Goal: Task Accomplishment & Management: Complete application form

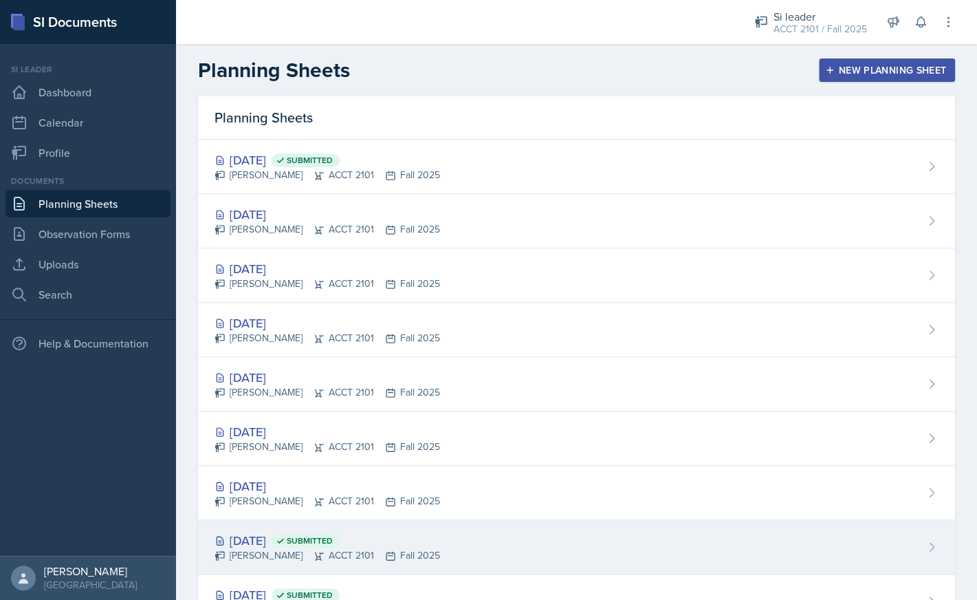
scroll to position [224, 0]
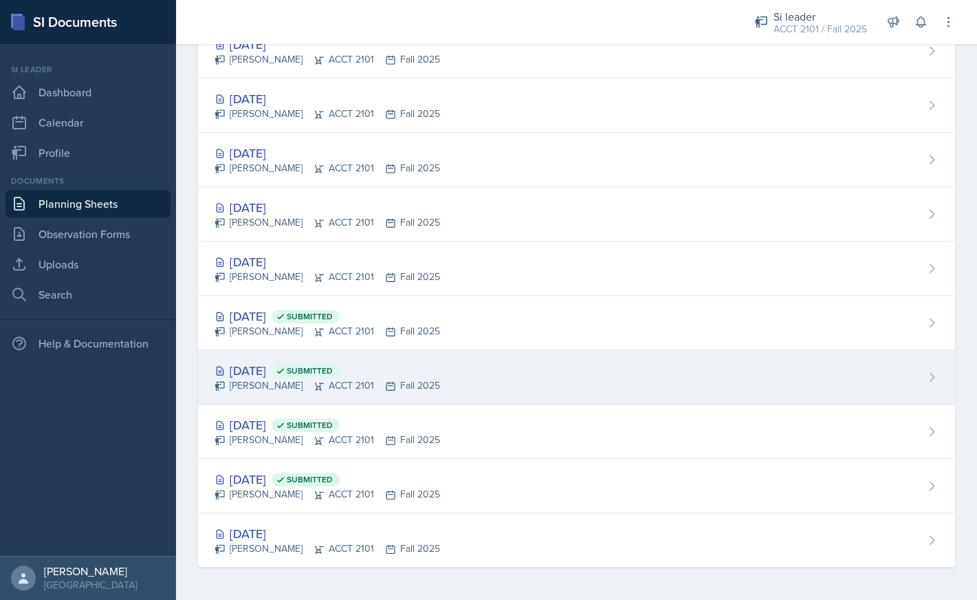
click at [267, 370] on div "Aug 27th, 2025 Submitted" at bounding box center [328, 370] width 226 height 19
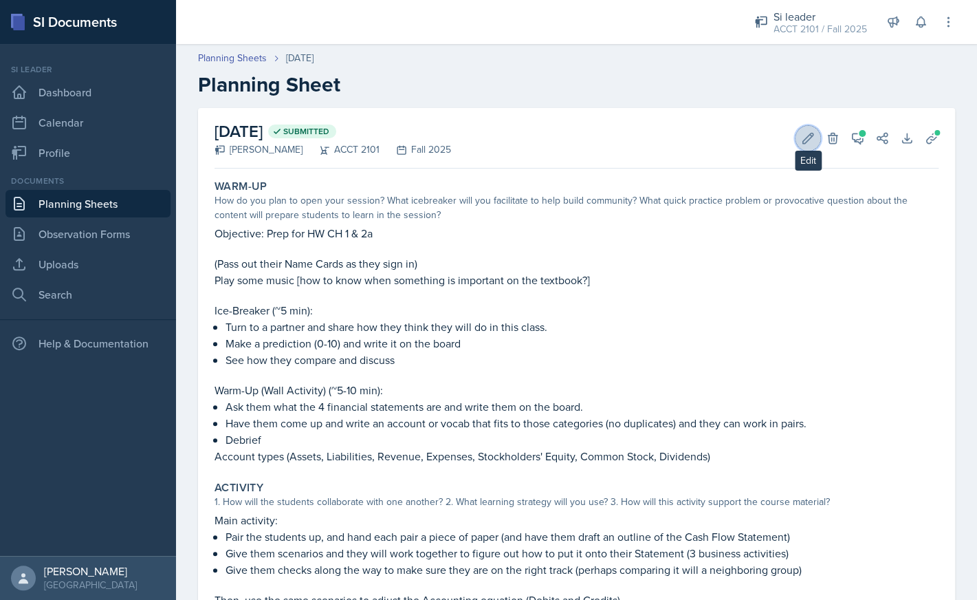
click at [803, 134] on icon at bounding box center [808, 138] width 14 height 14
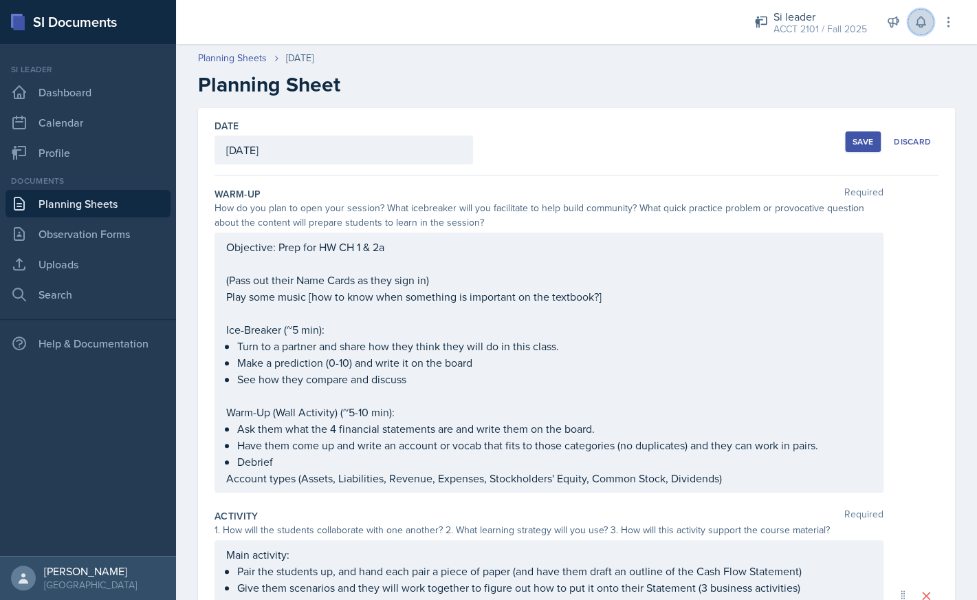
click at [922, 26] on icon at bounding box center [920, 22] width 9 height 10
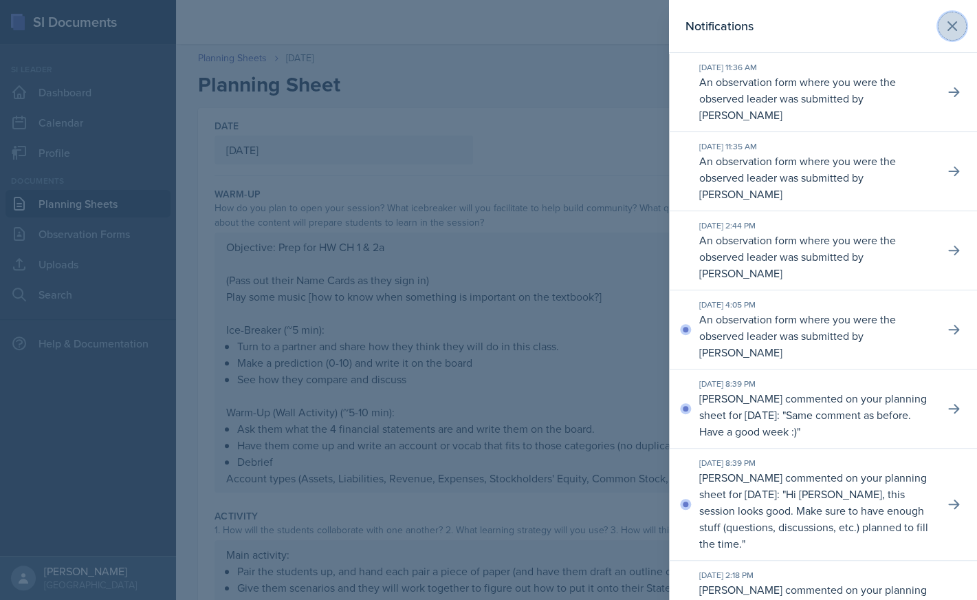
click at [952, 28] on icon at bounding box center [953, 26] width 8 height 8
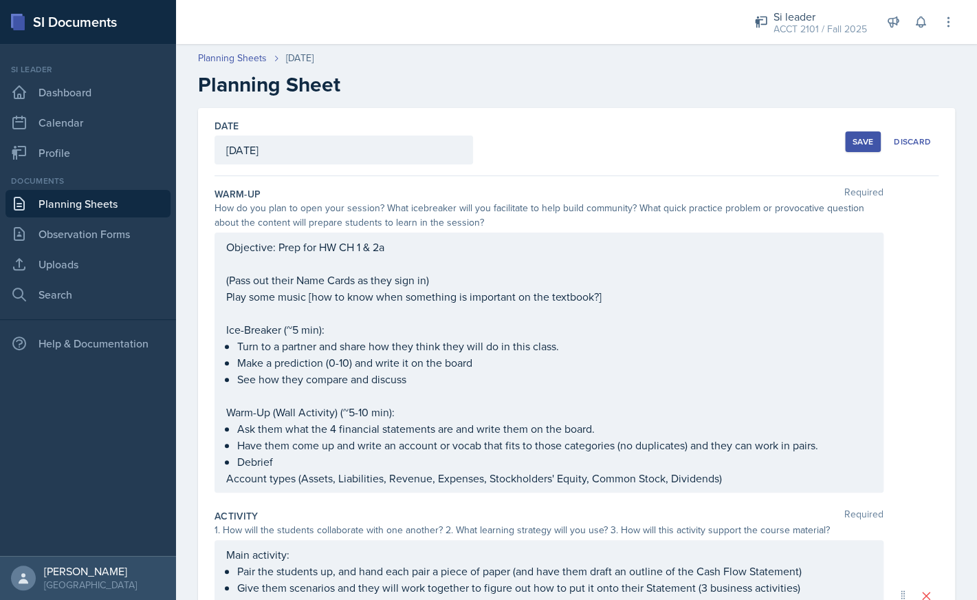
click at [863, 140] on div "Save" at bounding box center [863, 141] width 21 height 11
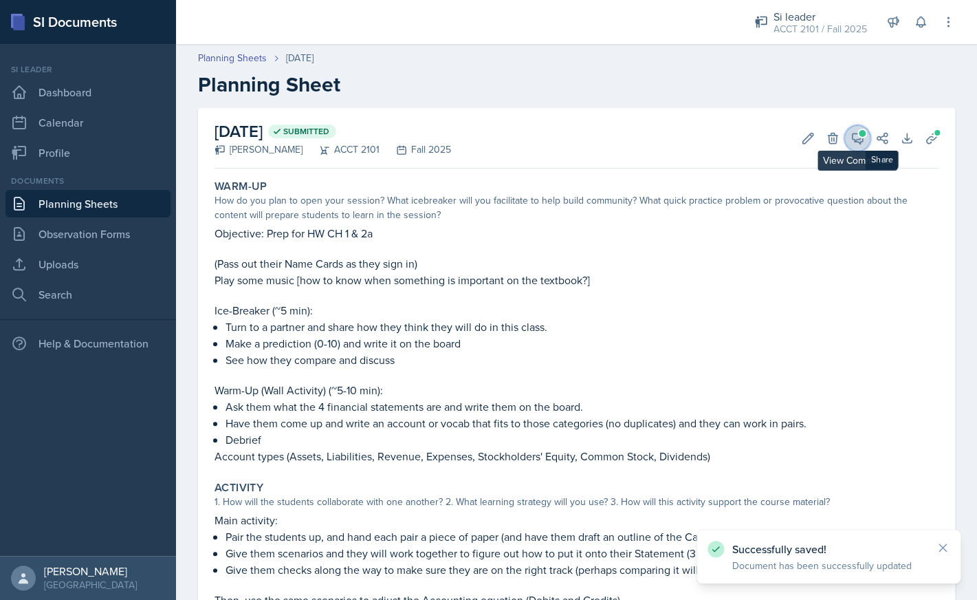
click at [862, 138] on icon at bounding box center [858, 138] width 14 height 14
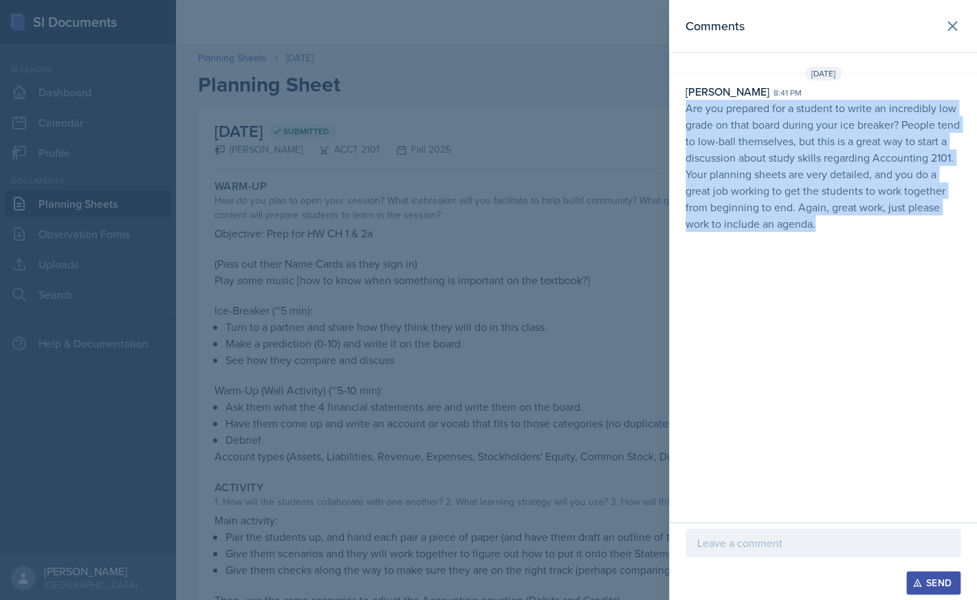
drag, startPoint x: 687, startPoint y: 111, endPoint x: 897, endPoint y: 230, distance: 241.2
click at [897, 230] on p "Are you prepared for a student to write an incredibly low grade on that board d…" at bounding box center [823, 166] width 275 height 132
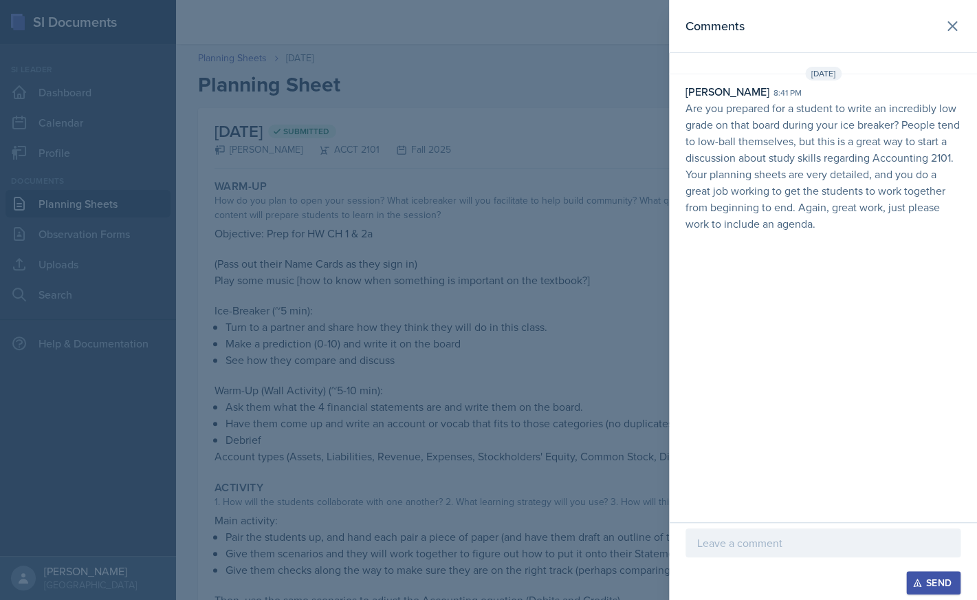
click at [539, 116] on div at bounding box center [488, 300] width 977 height 600
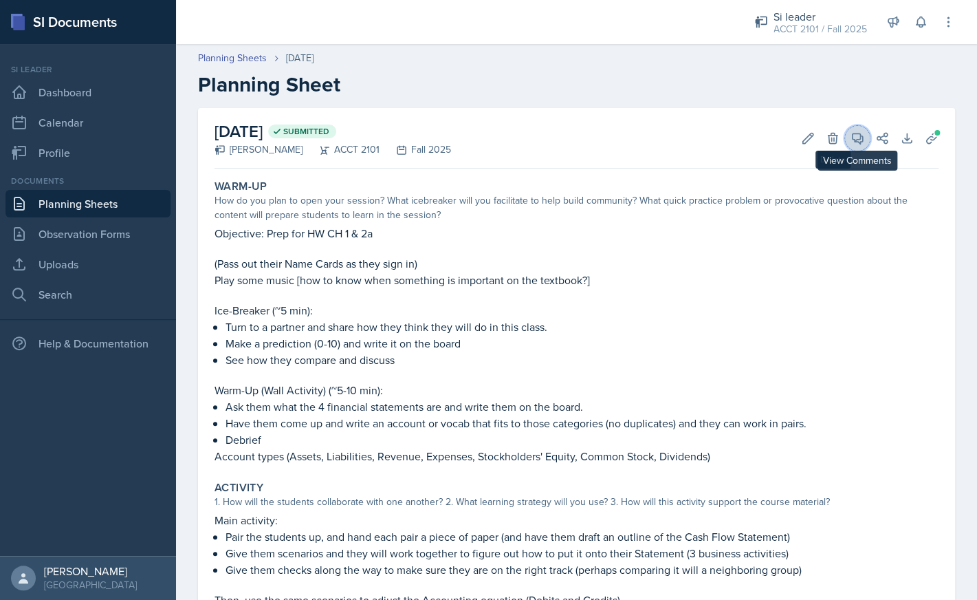
click at [857, 141] on icon at bounding box center [858, 138] width 10 height 10
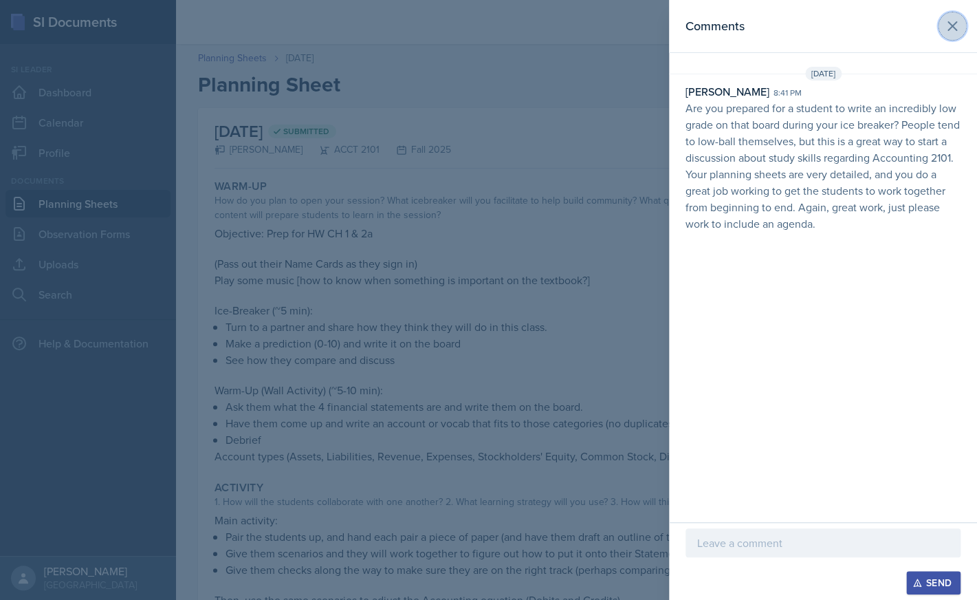
click at [951, 28] on icon at bounding box center [953, 26] width 8 height 8
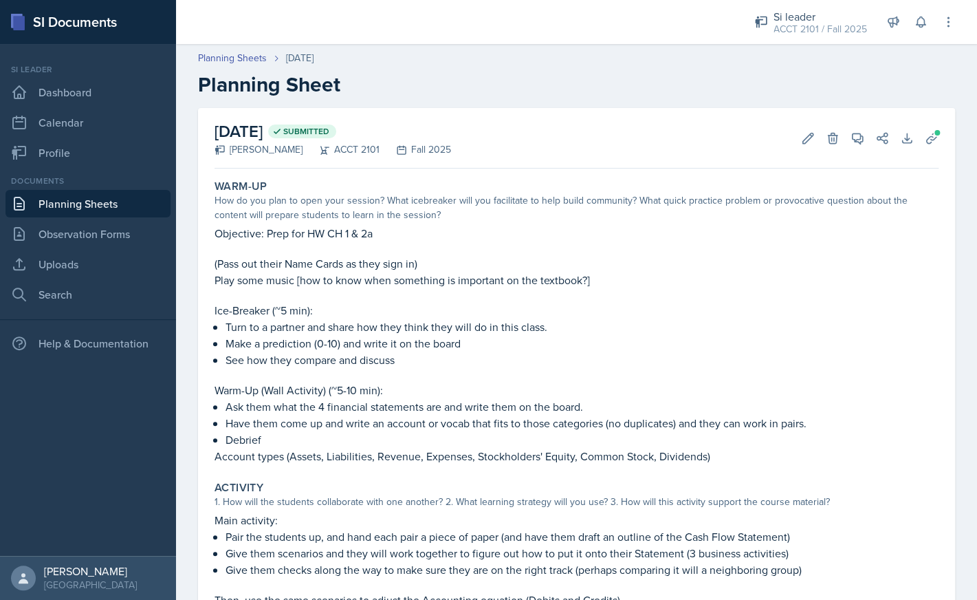
click at [376, 233] on p "Objective: Prep for HW CH 1 & 2a" at bounding box center [577, 233] width 724 height 17
drag, startPoint x: 375, startPoint y: 234, endPoint x: 217, endPoint y: 234, distance: 157.5
click at [217, 234] on p "Objective: Prep for HW CH 1 & 2a" at bounding box center [577, 233] width 724 height 17
copy p "Objective: Prep for HW CH 1 & 2a"
click at [523, 349] on p "Make a prediction (0-10) and write it on the board" at bounding box center [582, 343] width 713 height 17
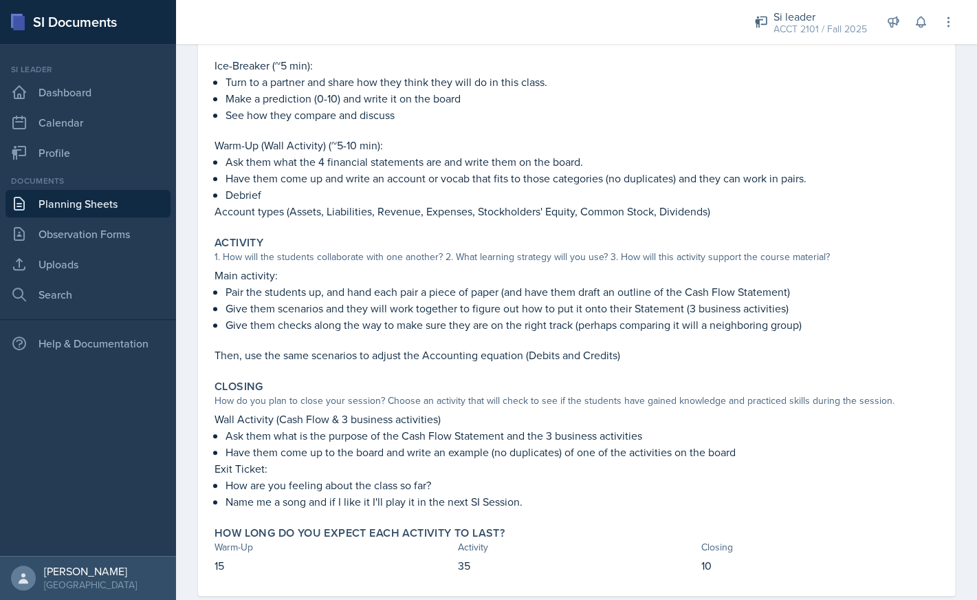
scroll to position [266, 0]
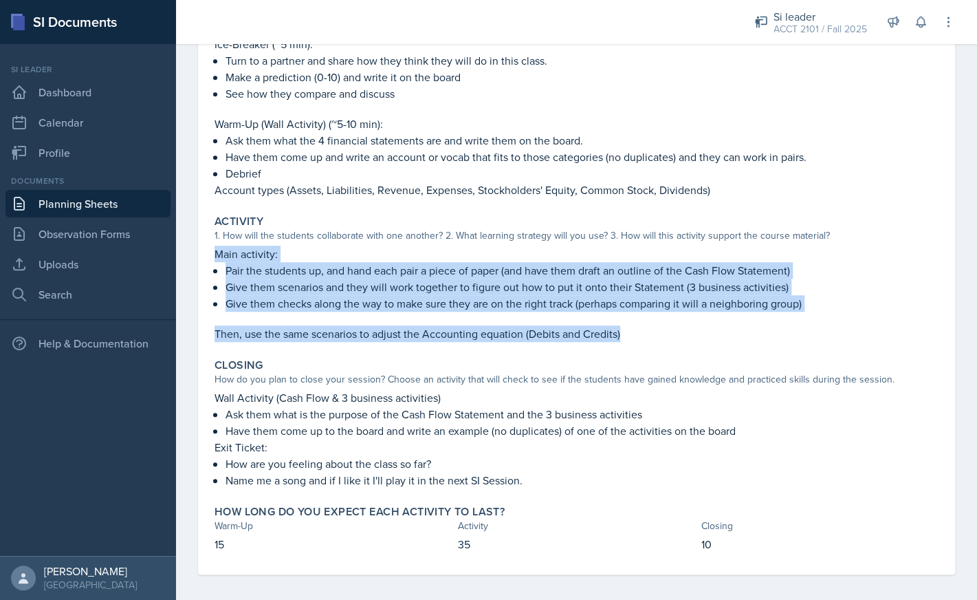
drag, startPoint x: 626, startPoint y: 332, endPoint x: 214, endPoint y: 255, distance: 419.3
click at [214, 255] on div "Activity 1. How will the students collaborate with one another? 2. What learnin…" at bounding box center [576, 278] width 735 height 138
copy div "Main activity: Pair the students up, and hand each pair a piece of paper (and h…"
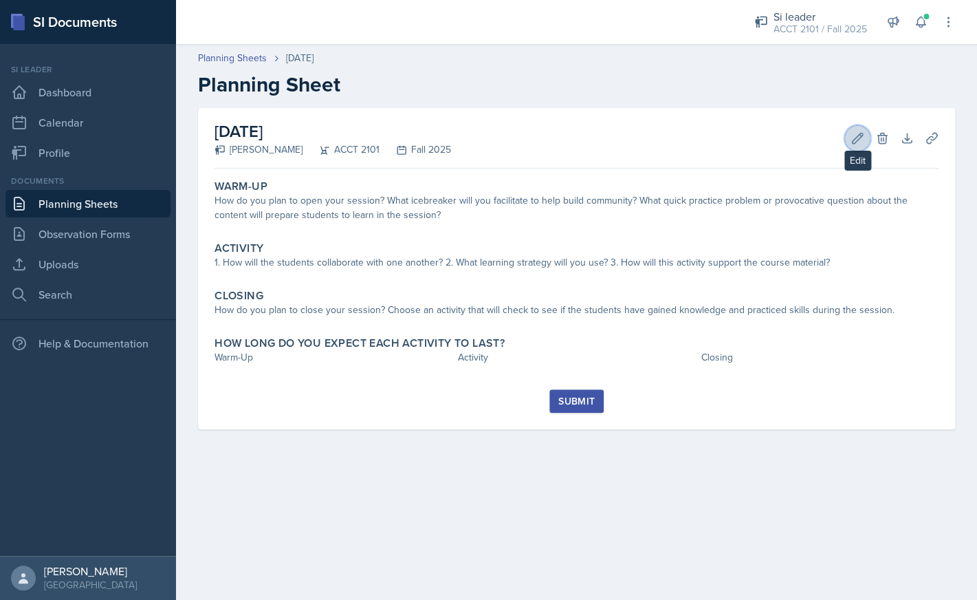
click at [853, 144] on icon at bounding box center [858, 138] width 14 height 14
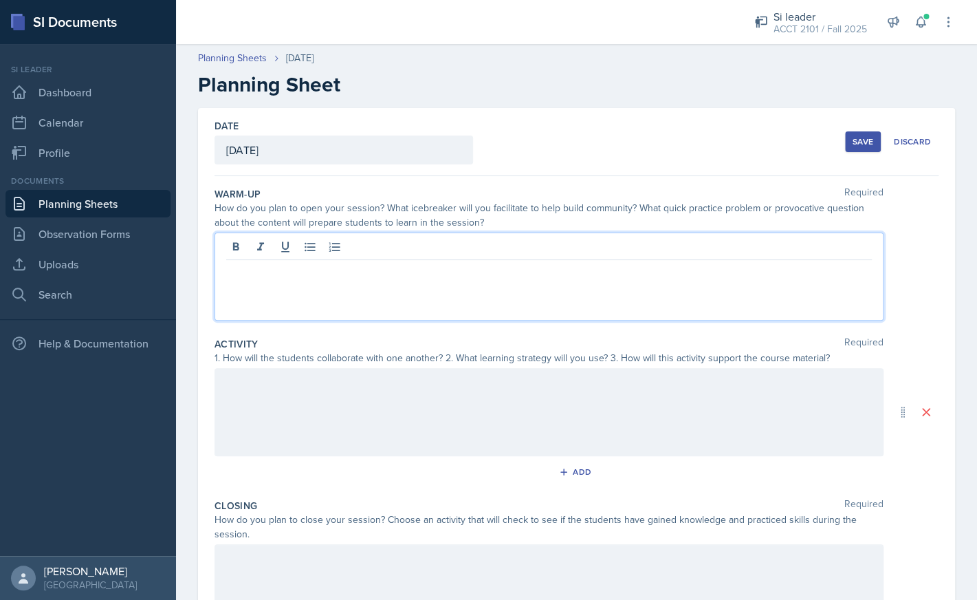
click at [620, 242] on div at bounding box center [549, 277] width 669 height 88
drag, startPoint x: 389, startPoint y: 274, endPoint x: 321, endPoint y: 276, distance: 68.1
click at [321, 276] on p "Objective: Prep for HW CH 1 & 2a" at bounding box center [549, 271] width 646 height 17
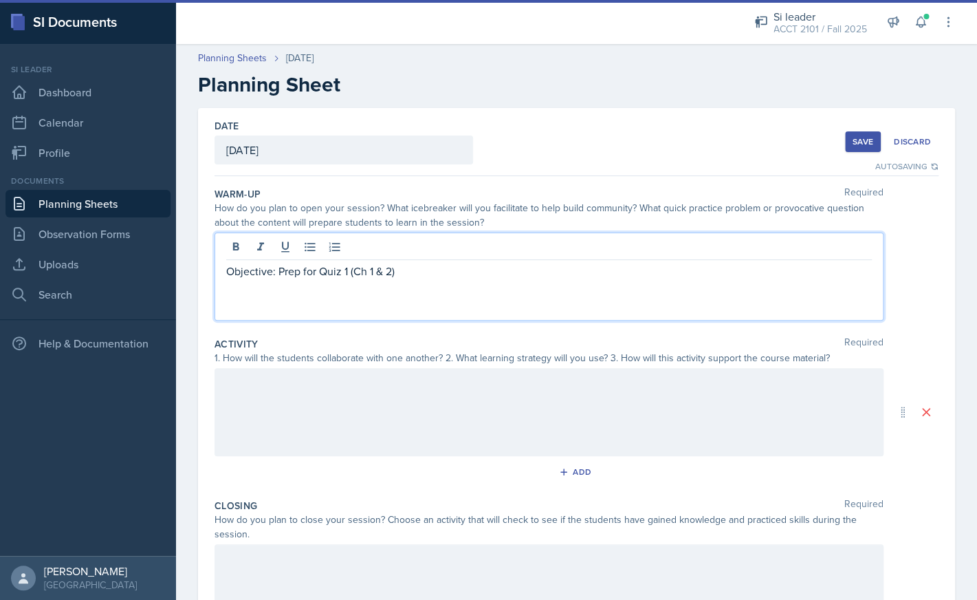
click at [422, 273] on p "Objective: Prep for Quiz 1 (Ch 1 & 2)" at bounding box center [549, 271] width 646 height 17
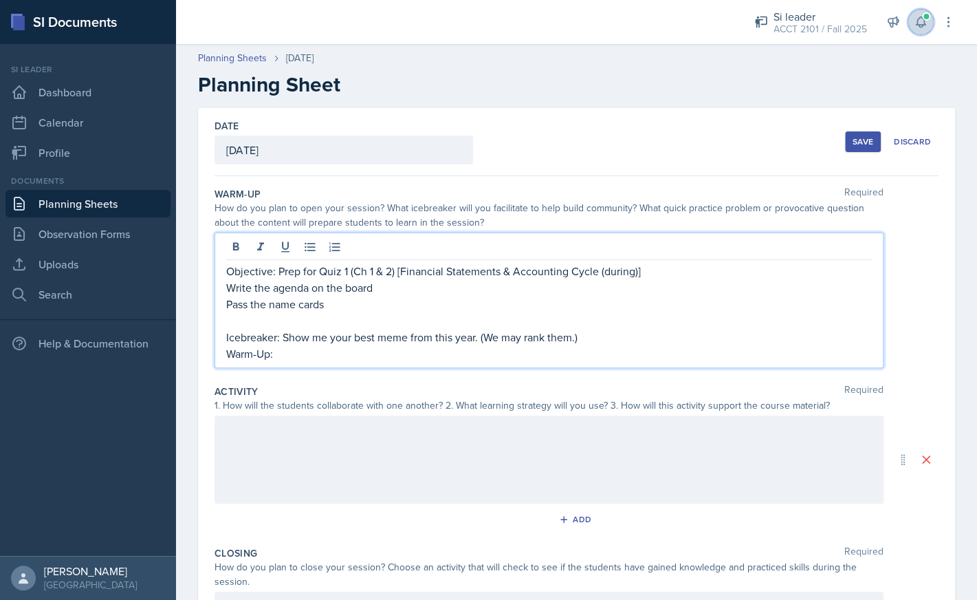
click at [927, 28] on icon at bounding box center [921, 22] width 14 height 14
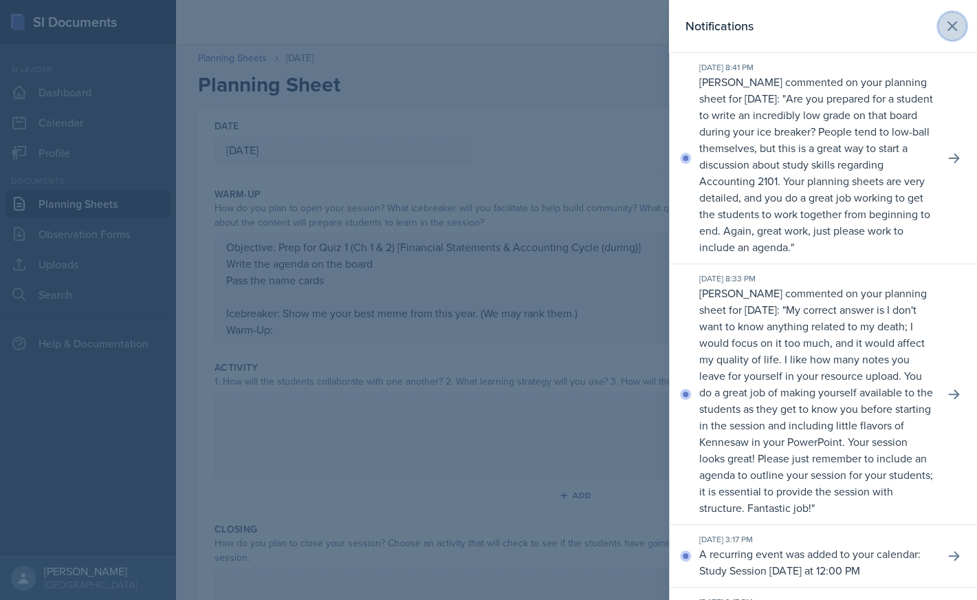
click at [953, 25] on icon at bounding box center [953, 26] width 8 height 8
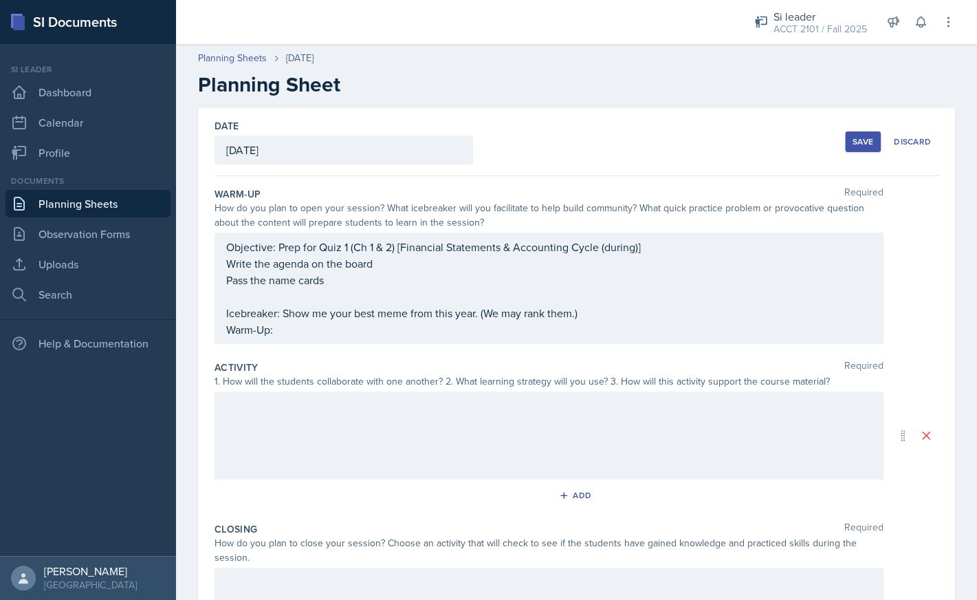
click at [532, 338] on div "Objective: Prep for Quiz 1 (Ch 1 & 2) [Financial Statements & Accounting Cycle …" at bounding box center [549, 288] width 669 height 111
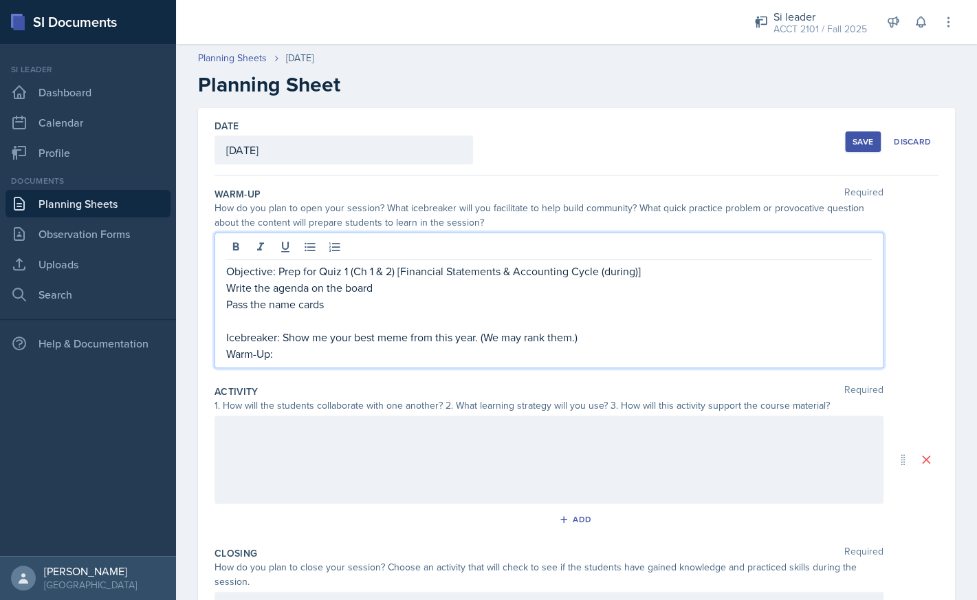
click at [595, 339] on p "Icebreaker: Show me your best meme from this year. (We may rank them.)" at bounding box center [549, 337] width 646 height 17
click at [279, 339] on p "Icebreaker: Show me your best meme from this year." at bounding box center [549, 337] width 646 height 17
click at [563, 339] on p "Icebreaker (Meme Sharing): Show me your best meme from this year." at bounding box center [549, 337] width 646 height 17
click at [493, 357] on p "Warm-Up:" at bounding box center [549, 353] width 646 height 17
click at [515, 341] on p "Icebreaker (Meme Sharing): Show me your best meme." at bounding box center [549, 337] width 646 height 17
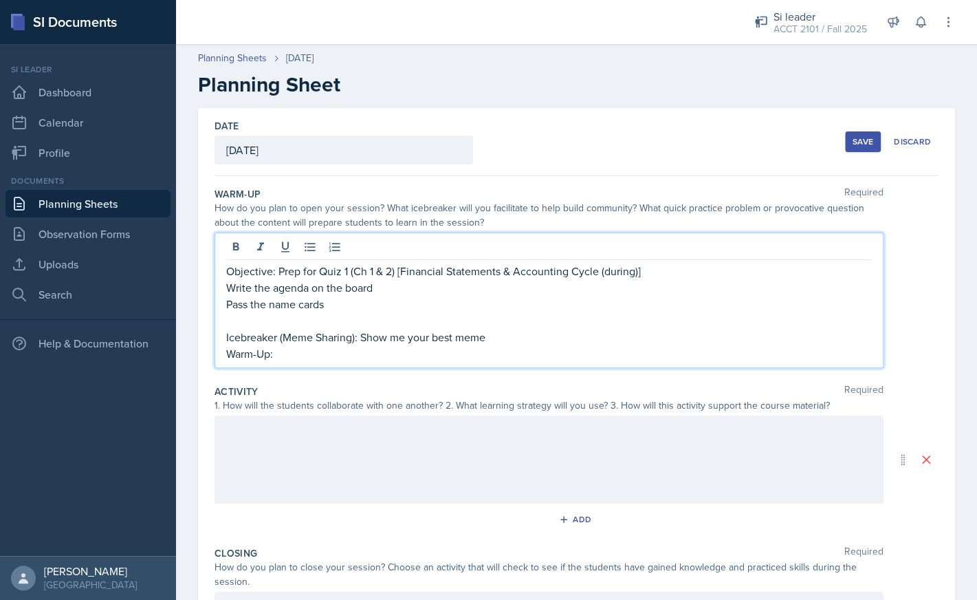
click at [364, 338] on p "Icebreaker (Meme Sharing): Show me your best meme" at bounding box center [549, 337] width 646 height 17
drag, startPoint x: 695, startPoint y: 337, endPoint x: 576, endPoint y: 336, distance: 119.7
click at [576, 338] on p "Icebreaker (Meme Sharing): Work together to show me your best meme how me your …" at bounding box center [549, 337] width 646 height 17
click at [532, 356] on p "Warm-Up:" at bounding box center [549, 353] width 646 height 17
click at [702, 334] on p "Icebreaker (Meme Sharing): Work together to show me your best meme(s) and try t…" at bounding box center [549, 337] width 646 height 17
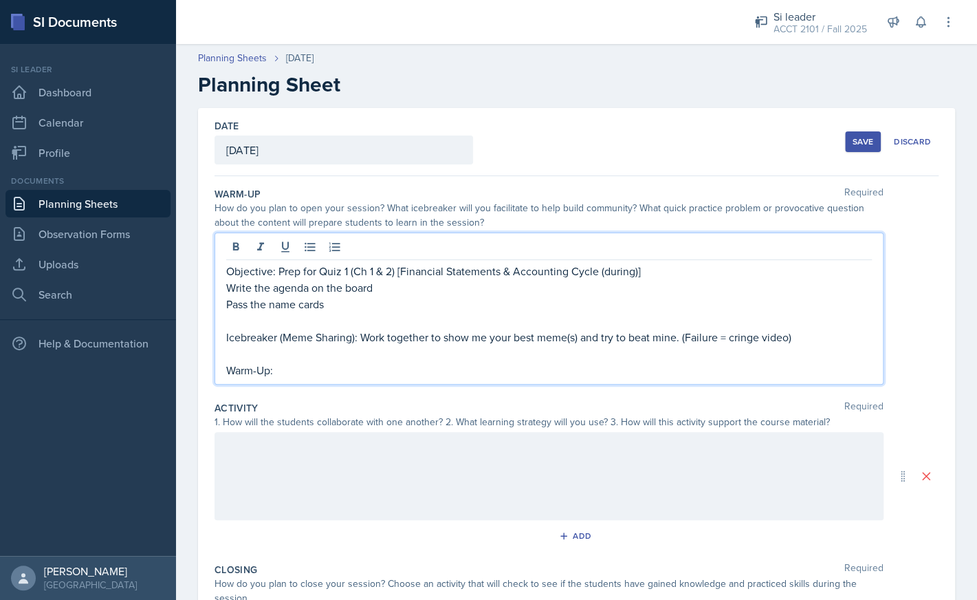
click at [351, 369] on p "Warm-Up:" at bounding box center [549, 370] width 646 height 17
click at [292, 354] on p at bounding box center [549, 353] width 646 height 17
drag, startPoint x: 517, startPoint y: 371, endPoint x: 278, endPoint y: 371, distance: 239.4
click at [278, 371] on p "Warm-Up: https://youtu.be/j71Kmxv7smk?feature=shared" at bounding box center [549, 370] width 646 height 17
click at [483, 353] on p "[URL][DOMAIN_NAME]" at bounding box center [549, 353] width 646 height 17
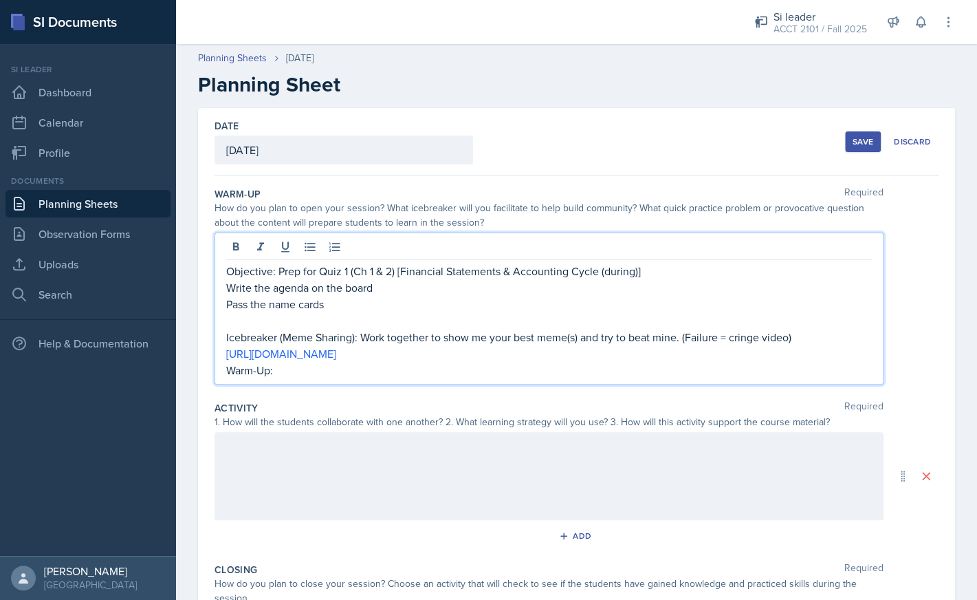
click at [288, 377] on p "Warm-Up:" at bounding box center [549, 370] width 646 height 17
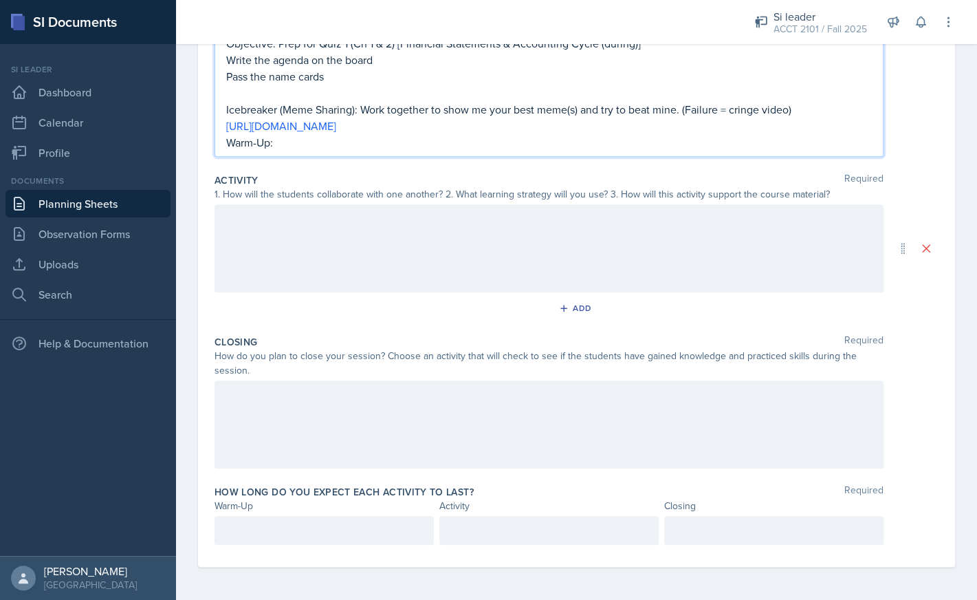
click at [294, 412] on div at bounding box center [549, 424] width 669 height 88
click at [407, 149] on p "Warm-Up:" at bounding box center [549, 142] width 646 height 17
click at [327, 413] on div at bounding box center [549, 424] width 669 height 88
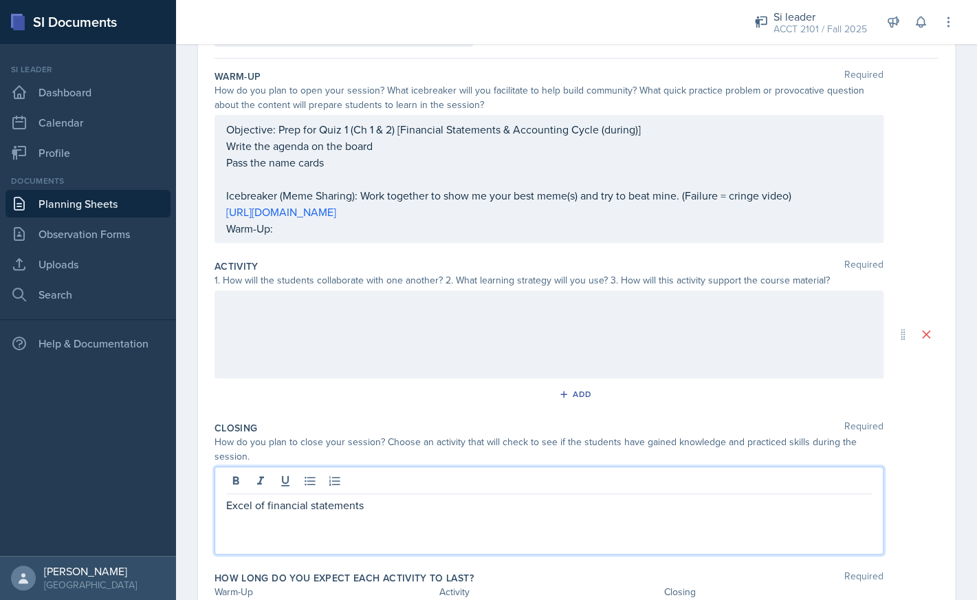
scroll to position [100, 0]
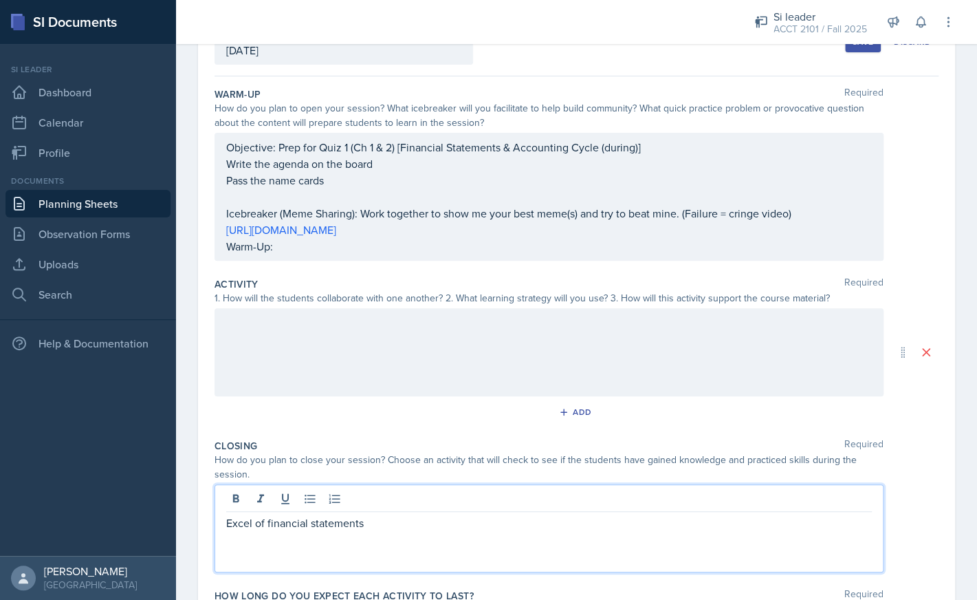
click at [384, 250] on div "Objective: Prep for Quiz 1 (Ch 1 & 2) [Financial Statements & Accounting Cycle …" at bounding box center [549, 197] width 646 height 116
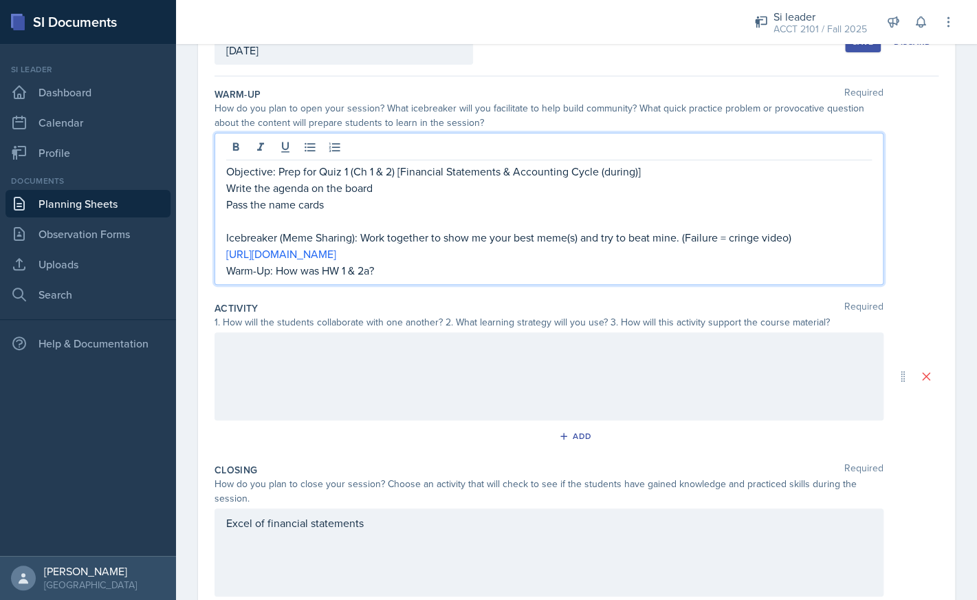
click at [301, 369] on div at bounding box center [549, 376] width 669 height 88
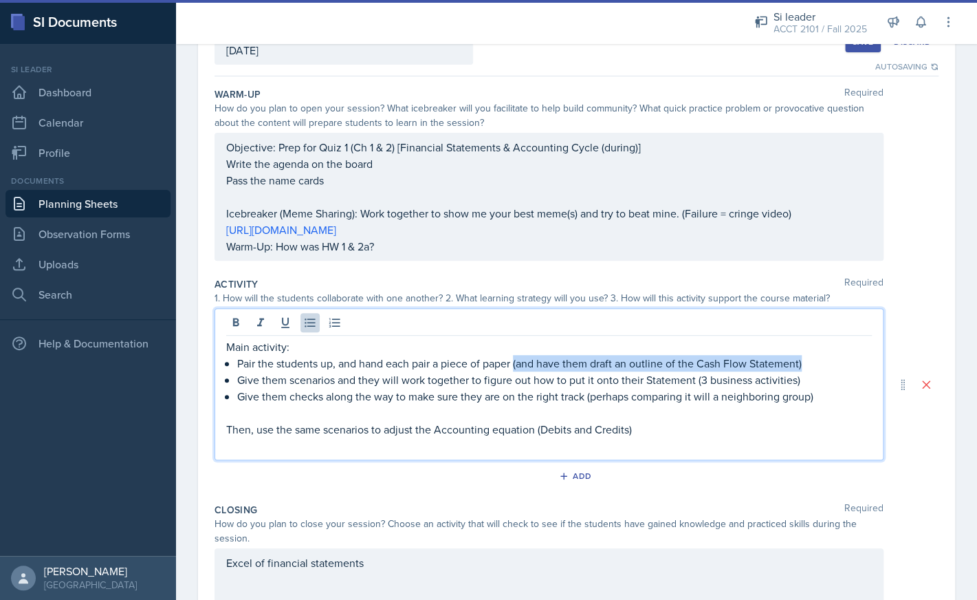
drag, startPoint x: 515, startPoint y: 365, endPoint x: 808, endPoint y: 363, distance: 293.0
click at [808, 363] on p "Pair the students up, and hand each pair a piece of paper (and have them draft …" at bounding box center [554, 363] width 635 height 17
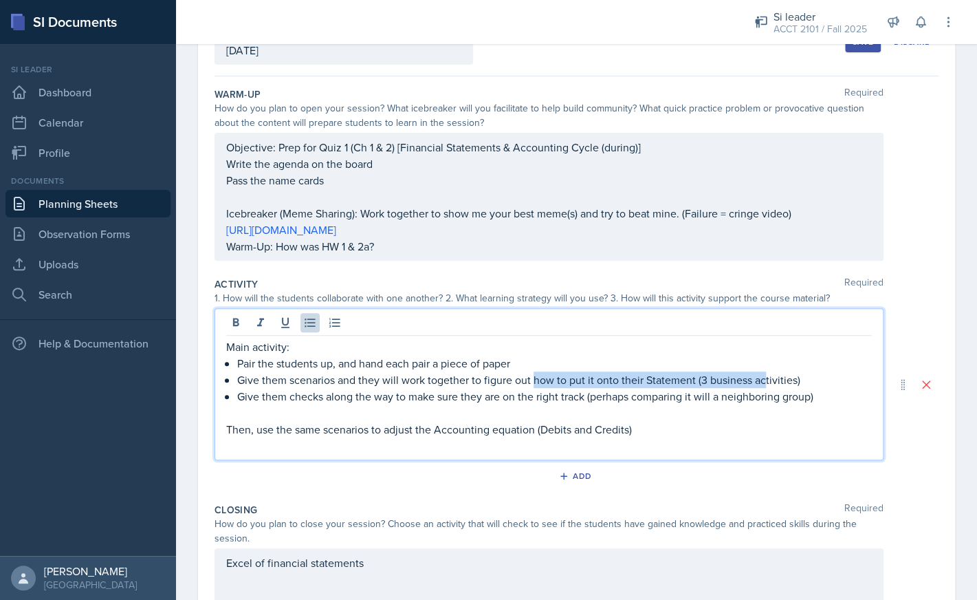
drag, startPoint x: 534, startPoint y: 381, endPoint x: 764, endPoint y: 383, distance: 229.8
click at [764, 383] on p "Give them scenarios and they will work together to figure out how to put it ont…" at bounding box center [554, 379] width 635 height 17
click at [603, 387] on p "Give them scenarios and they will work together to figure out how to put it ont…" at bounding box center [554, 379] width 635 height 17
drag, startPoint x: 556, startPoint y: 384, endPoint x: 803, endPoint y: 384, distance: 246.3
click at [803, 384] on p "Give them scenarios and they will work together to figure out how to put it ont…" at bounding box center [554, 379] width 635 height 17
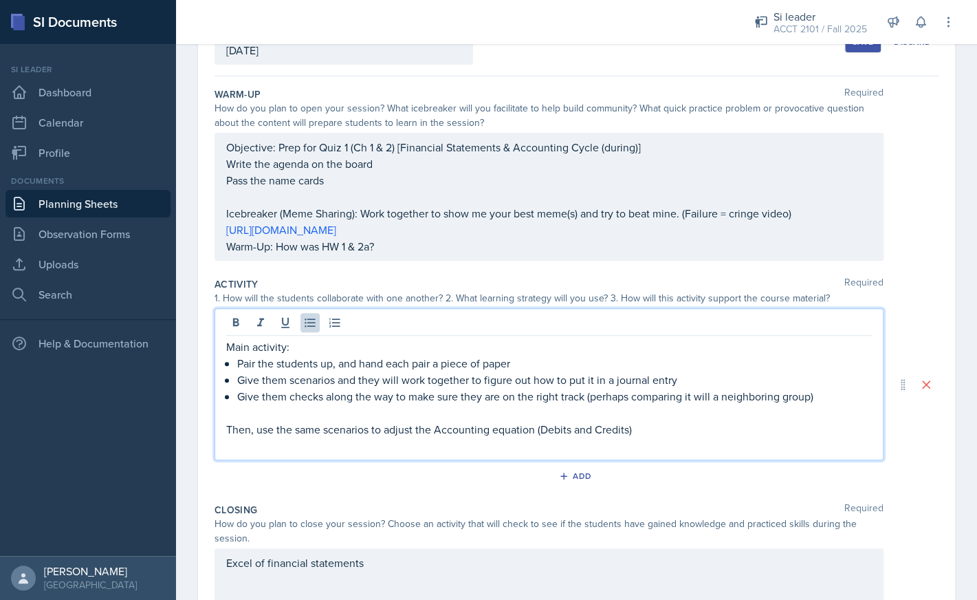
click at [830, 396] on p "Give them checks along the way to make sure they are on the right track (perhap…" at bounding box center [554, 396] width 635 height 17
click at [696, 376] on p "Give them scenarios and they will work together to figure out how to put it in …" at bounding box center [554, 379] width 635 height 17
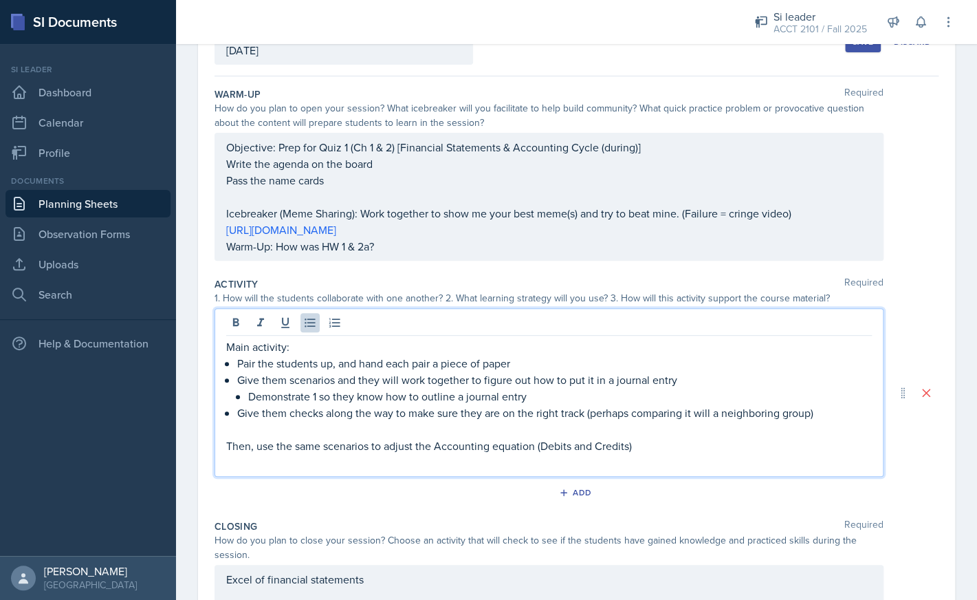
click at [288, 415] on p "Give them checks along the way to make sure they are on the right track (perhap…" at bounding box center [554, 412] width 635 height 17
click at [711, 415] on p "Give them checks along the way to make sure they are on the right track (perhap…" at bounding box center [554, 412] width 635 height 17
click at [634, 412] on p "Give them checks along the way to make sure they are on the right track (perhap…" at bounding box center [554, 412] width 635 height 17
click at [737, 415] on p "Give them checks along the way to make sure they are on the right track (perhap…" at bounding box center [554, 412] width 635 height 17
click at [528, 363] on p "Pair the students up, and hand each pair a piece of paper" at bounding box center [554, 363] width 635 height 17
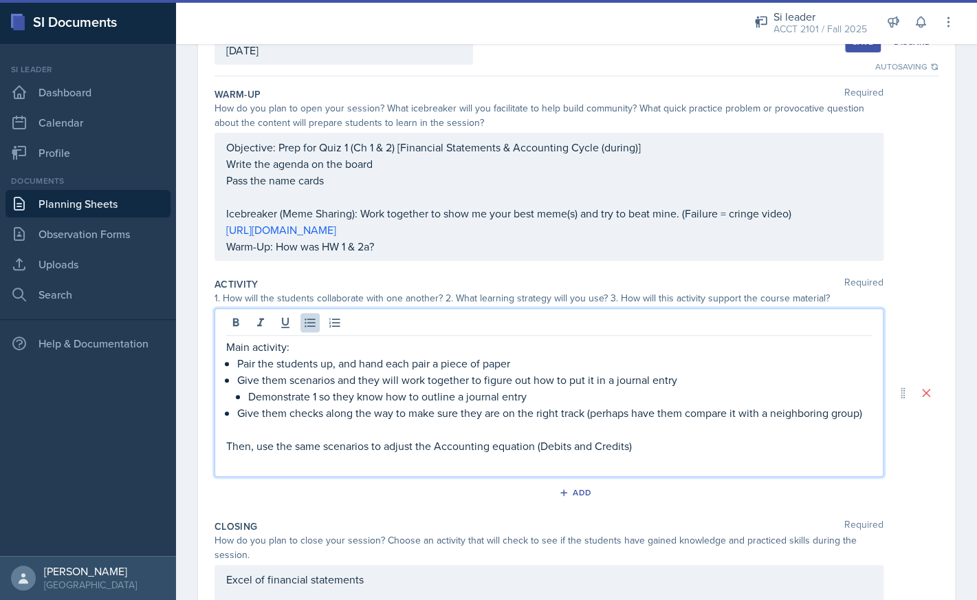
drag, startPoint x: 520, startPoint y: 363, endPoint x: 410, endPoint y: 364, distance: 110.1
click at [410, 364] on p "Pair the students up, and hand each pair a piece of paper" at bounding box center [554, 363] width 635 height 17
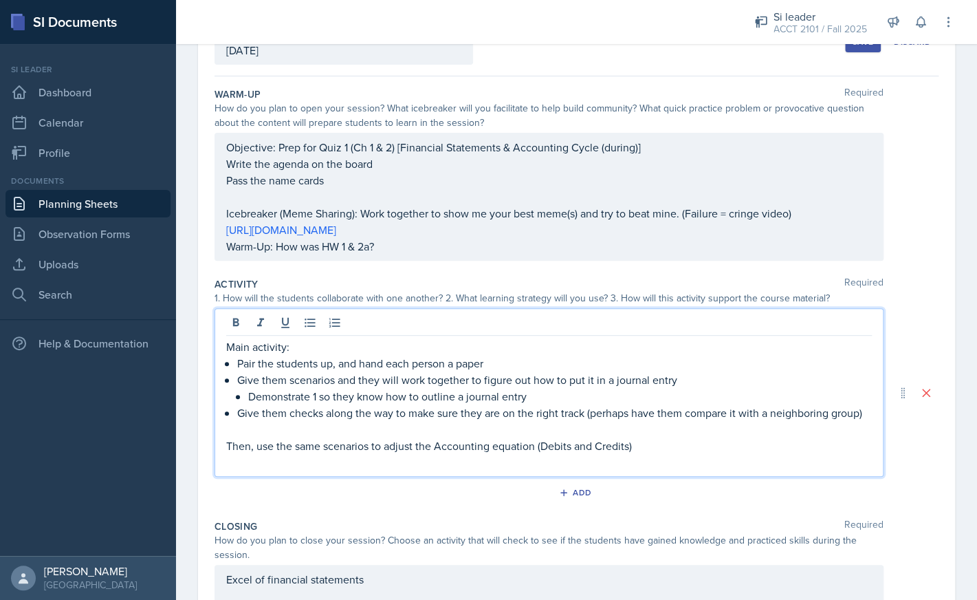
click at [286, 347] on p "Main activity:" at bounding box center [549, 346] width 646 height 17
click at [293, 348] on p "Main activity (Pair-Share):" at bounding box center [549, 346] width 646 height 17
click at [548, 427] on p at bounding box center [549, 429] width 646 height 17
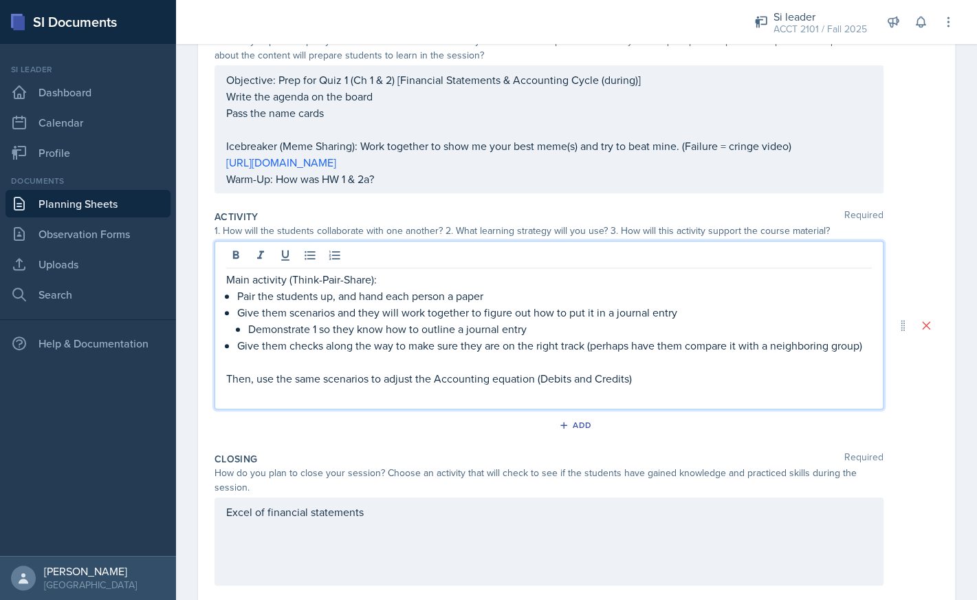
scroll to position [169, 0]
drag, startPoint x: 655, startPoint y: 380, endPoint x: 268, endPoint y: 385, distance: 387.3
click at [268, 385] on p "Then, use the same scenarios to adjust the Accounting equation (Debits and Cred…" at bounding box center [549, 377] width 646 height 17
click at [537, 331] on p "Demonstrate 1 so they know how to outline a journal entry" at bounding box center [560, 327] width 624 height 17
click at [655, 329] on p "Demonstrate 1 so they know how to outline a journal entry" at bounding box center [560, 327] width 624 height 17
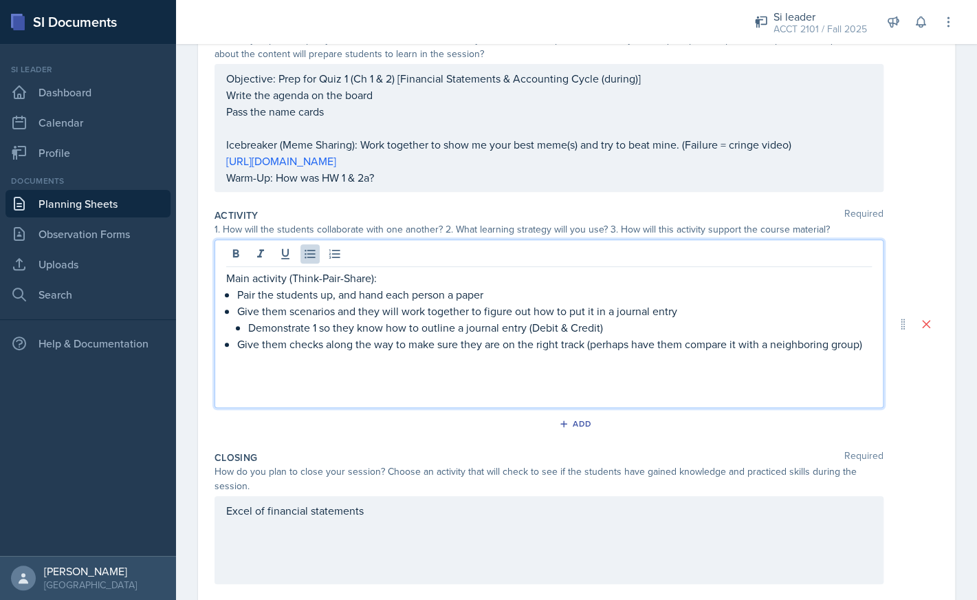
click at [572, 389] on p at bounding box center [549, 393] width 646 height 17
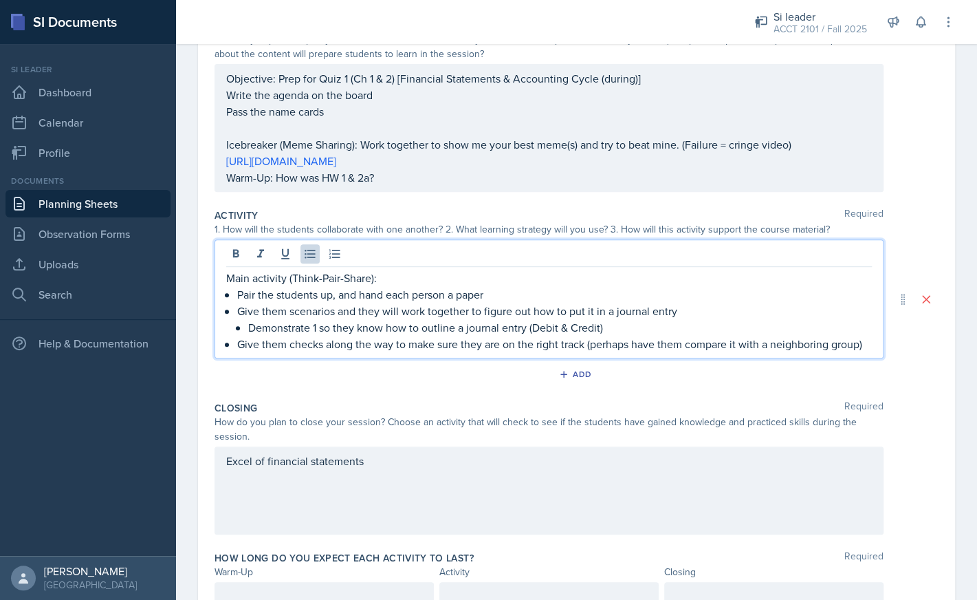
click at [230, 461] on div "Excel of financial statements" at bounding box center [549, 490] width 669 height 88
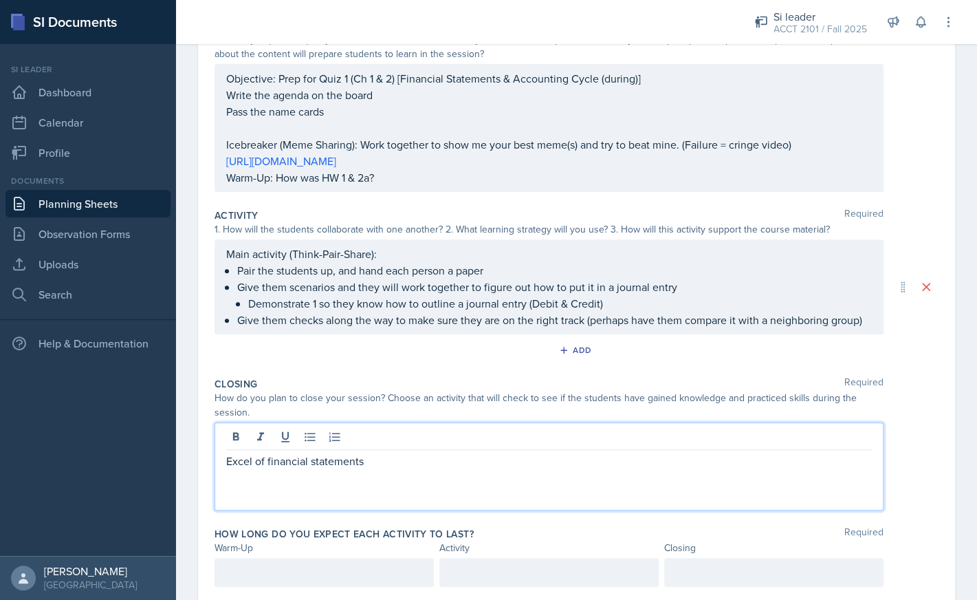
click at [227, 462] on p "Excel of financial statements" at bounding box center [549, 461] width 646 height 17
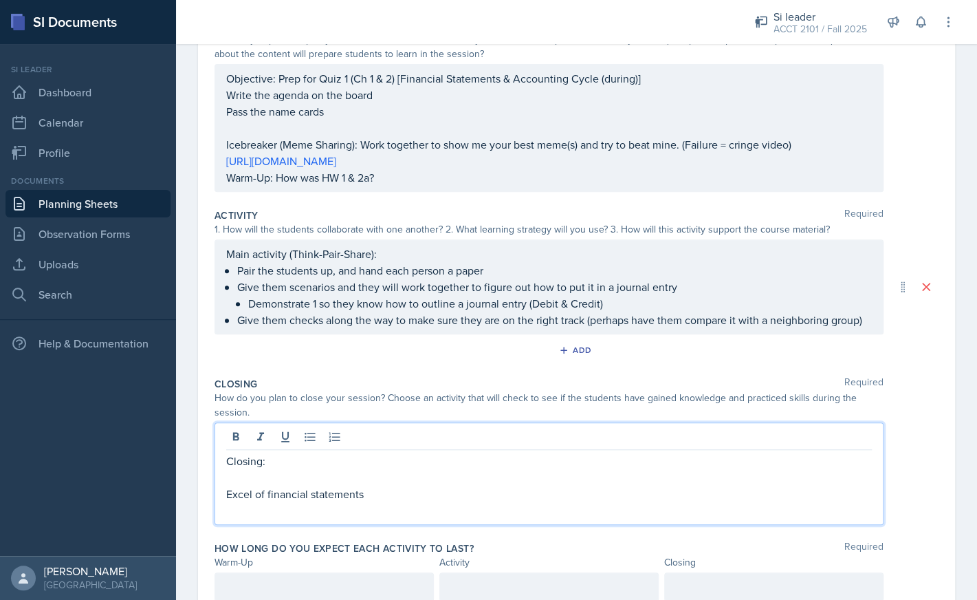
click at [300, 482] on p at bounding box center [549, 477] width 646 height 17
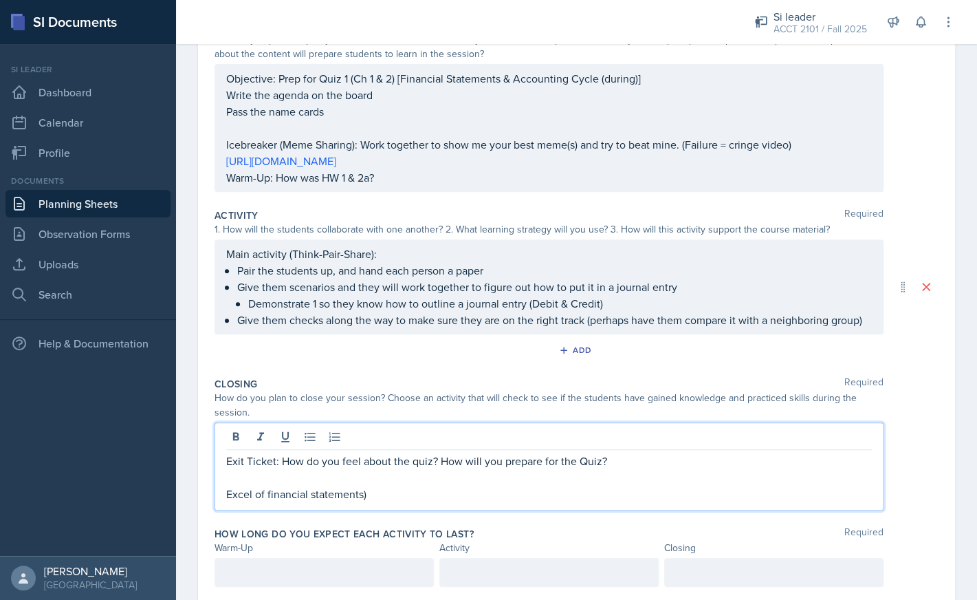
click at [226, 495] on p "Excel of financial statements)" at bounding box center [549, 494] width 646 height 17
click at [365, 499] on p "(Excel of financial statements)" at bounding box center [549, 494] width 646 height 17
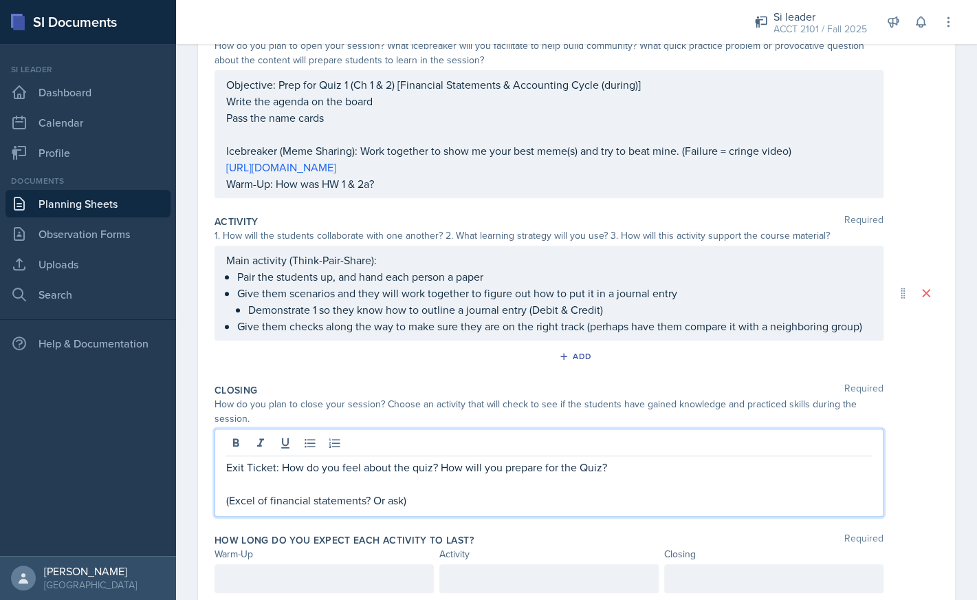
scroll to position [163, 0]
click at [392, 190] on div "Objective: Prep for Quiz 1 (Ch 1 & 2) [Financial Statements & Accounting Cycle …" at bounding box center [549, 134] width 646 height 116
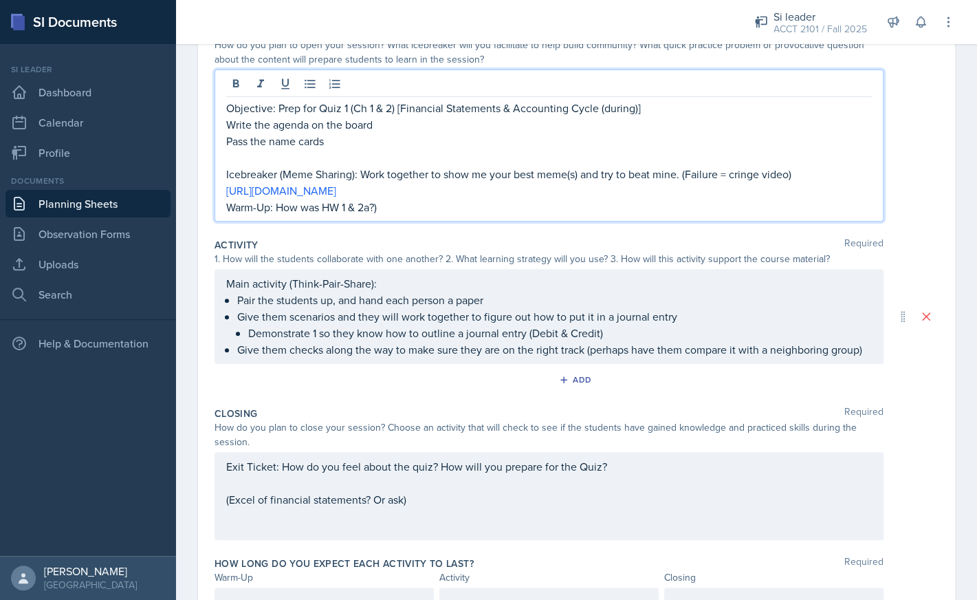
click at [277, 208] on p "Warm-Up: How was HW 1 & 2a?)" at bounding box center [549, 207] width 646 height 17
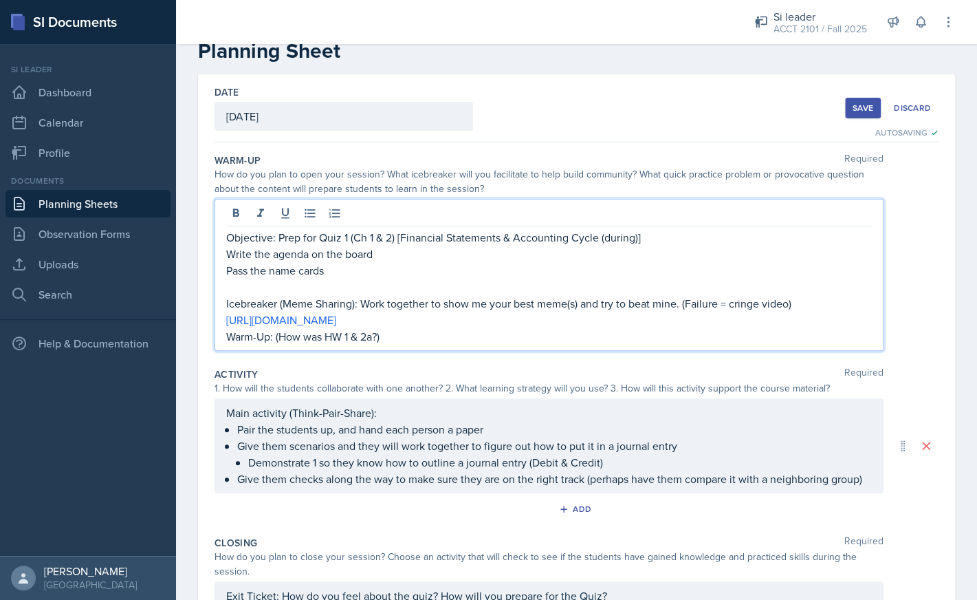
scroll to position [23, 0]
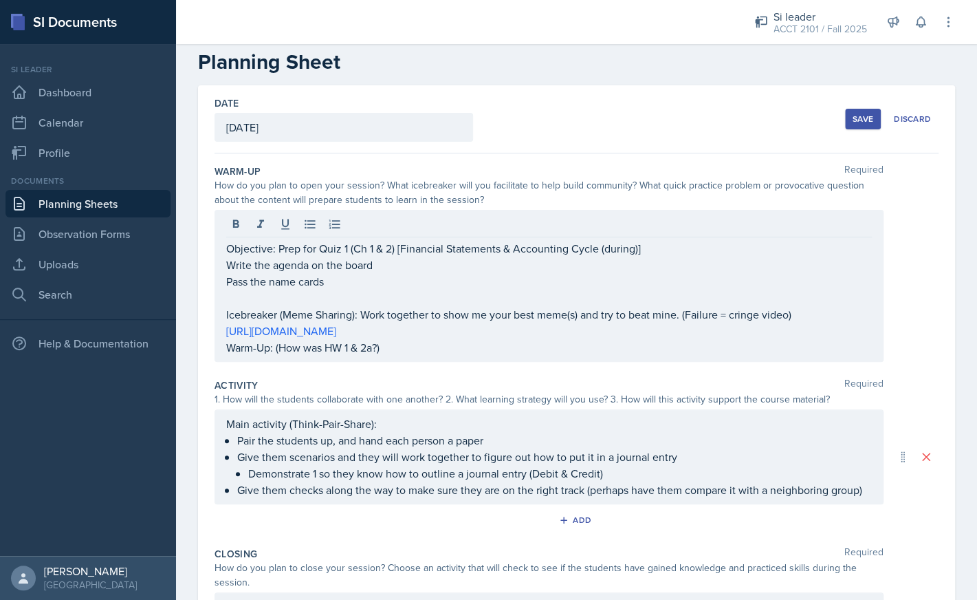
click at [861, 118] on div "Save" at bounding box center [863, 118] width 21 height 11
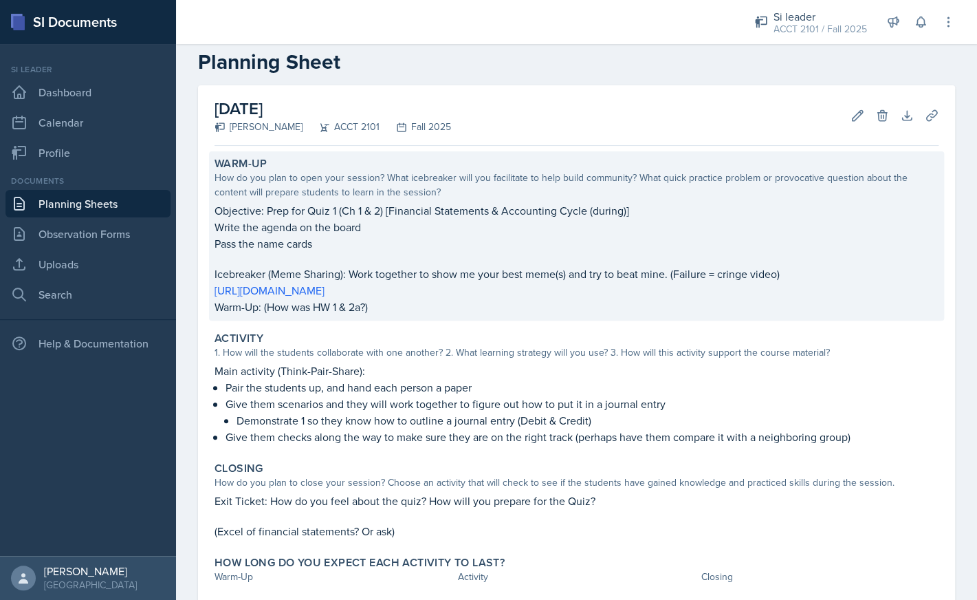
click at [388, 281] on p "Icebreaker (Meme Sharing): Work together to show me your best meme(s) and try t…" at bounding box center [577, 274] width 724 height 17
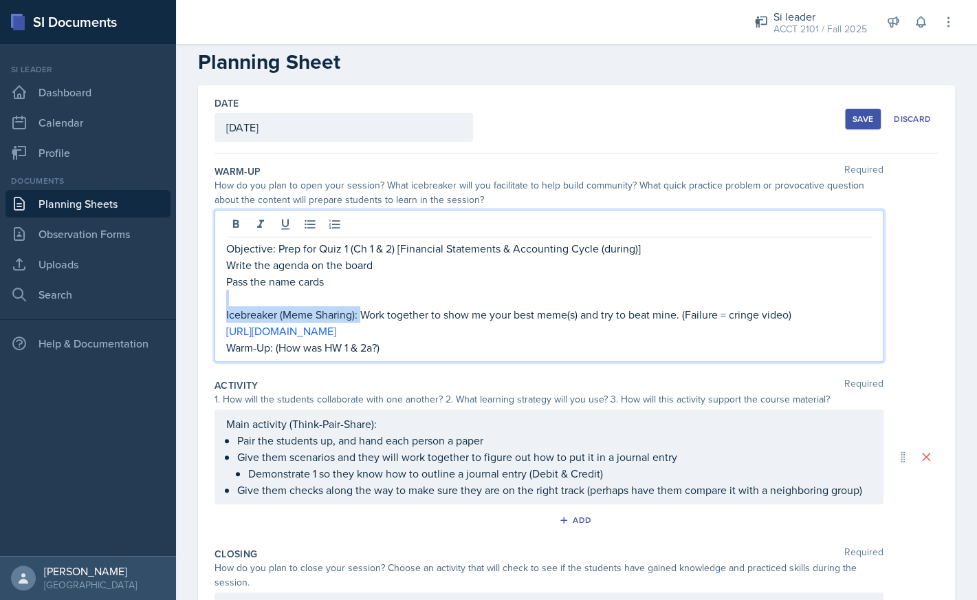
drag, startPoint x: 362, startPoint y: 290, endPoint x: 370, endPoint y: 297, distance: 10.7
click at [370, 297] on div "Objective: Prep for Quiz 1 (Ch 1 & 2) [Financial Statements & Accounting Cycle …" at bounding box center [549, 298] width 646 height 116
click at [340, 314] on p "Icebreaker (Meme Sharing): Work together to show me your best meme(s) and try t…" at bounding box center [549, 314] width 646 height 17
drag, startPoint x: 283, startPoint y: 317, endPoint x: 335, endPoint y: 317, distance: 52.3
click at [335, 317] on p "Icebreaker (Meme Sharing): Work together to show me your best meme(s) and try t…" at bounding box center [549, 314] width 646 height 17
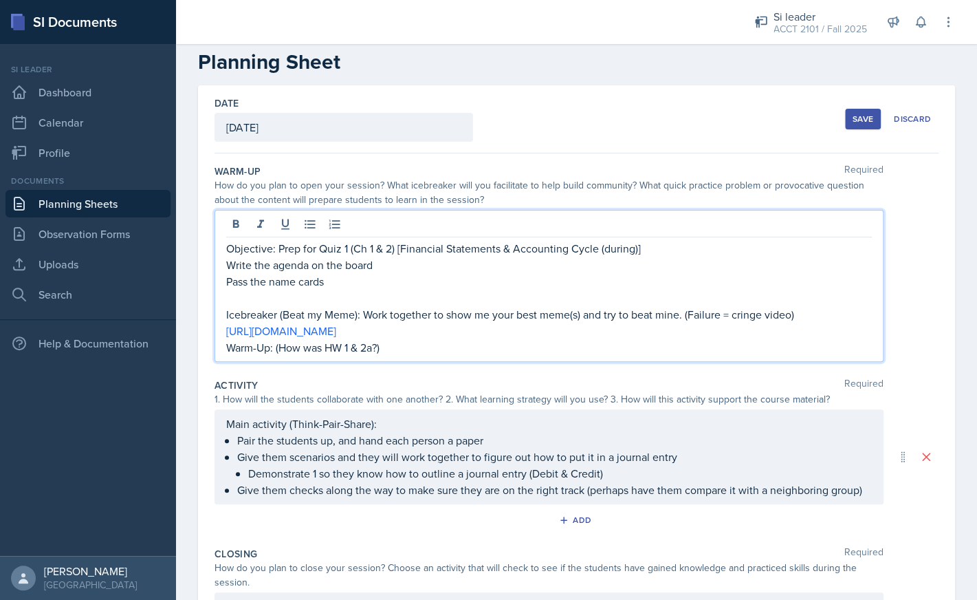
drag, startPoint x: 460, startPoint y: 332, endPoint x: 219, endPoint y: 336, distance: 240.8
click at [219, 336] on div "Objective: Prep for Quiz 1 (Ch 1 & 2) [Financial Statements & Accounting Cycle …" at bounding box center [549, 286] width 669 height 152
copy link "[URL][DOMAIN_NAME]"
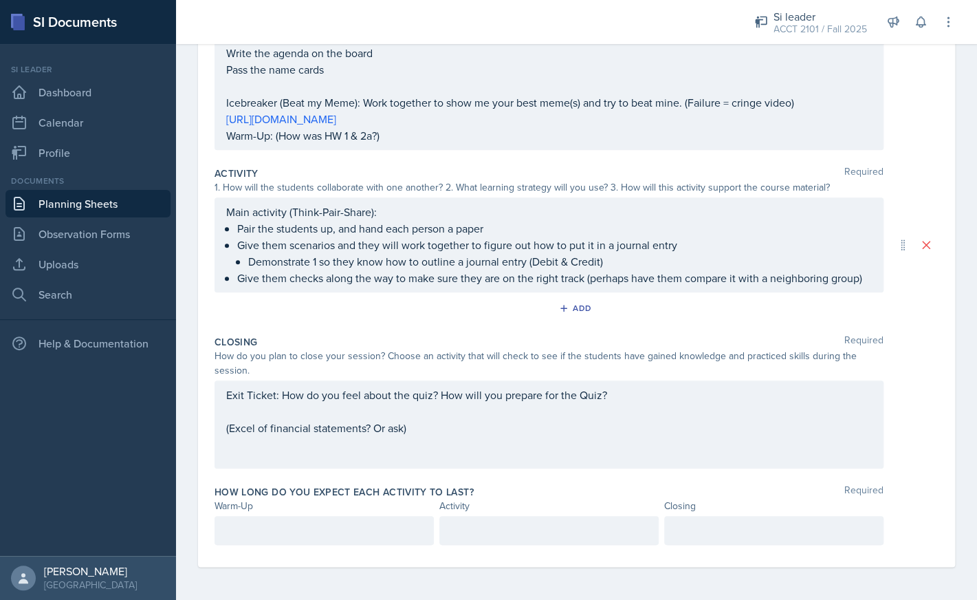
click at [584, 456] on div "Exit Ticket: How do you feel about the quiz? How will you prepare for the Quiz?…" at bounding box center [549, 424] width 669 height 88
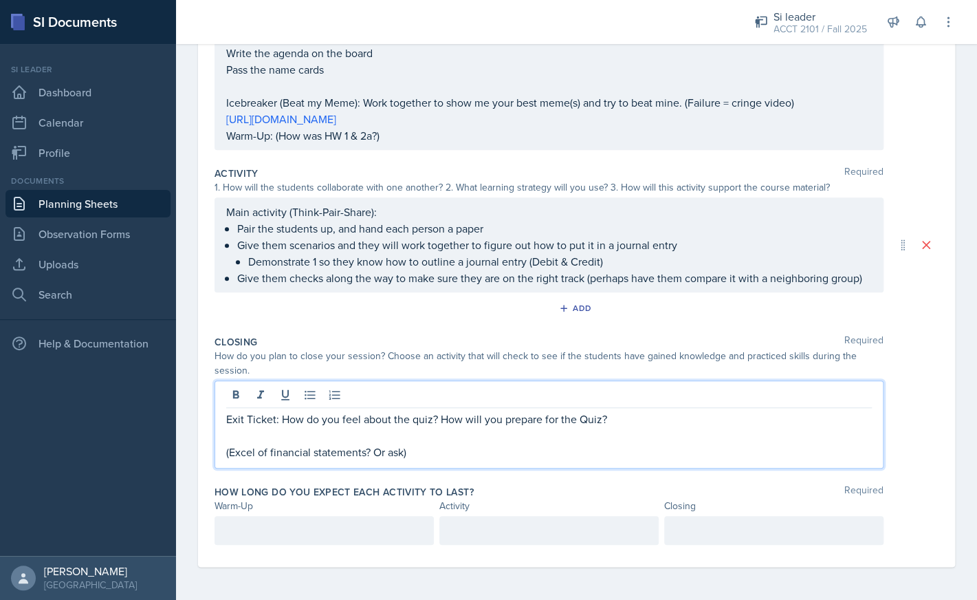
click at [556, 455] on p "(Excel of financial statements? Or ask)" at bounding box center [549, 452] width 646 height 17
click at [601, 431] on p at bounding box center [549, 435] width 646 height 17
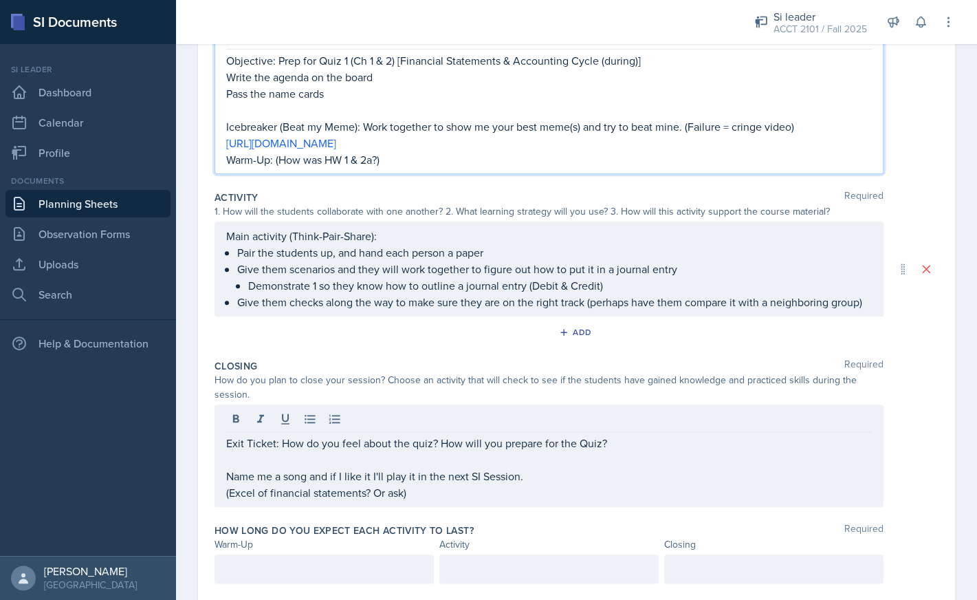
scroll to position [235, 0]
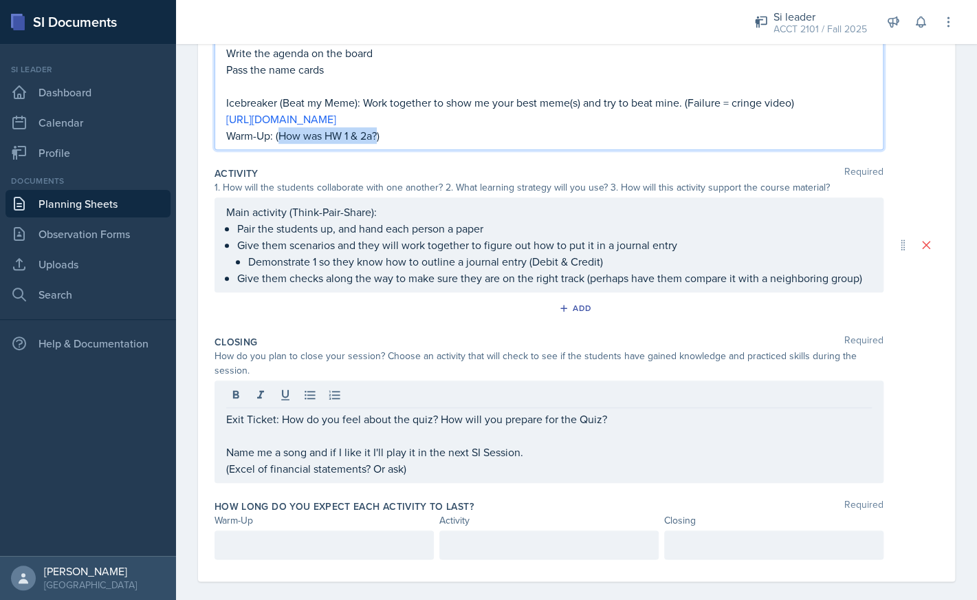
drag, startPoint x: 280, startPoint y: 138, endPoint x: 380, endPoint y: 137, distance: 99.8
click at [380, 137] on p "Warm-Up: (How was HW 1 & 2a?)" at bounding box center [549, 135] width 646 height 17
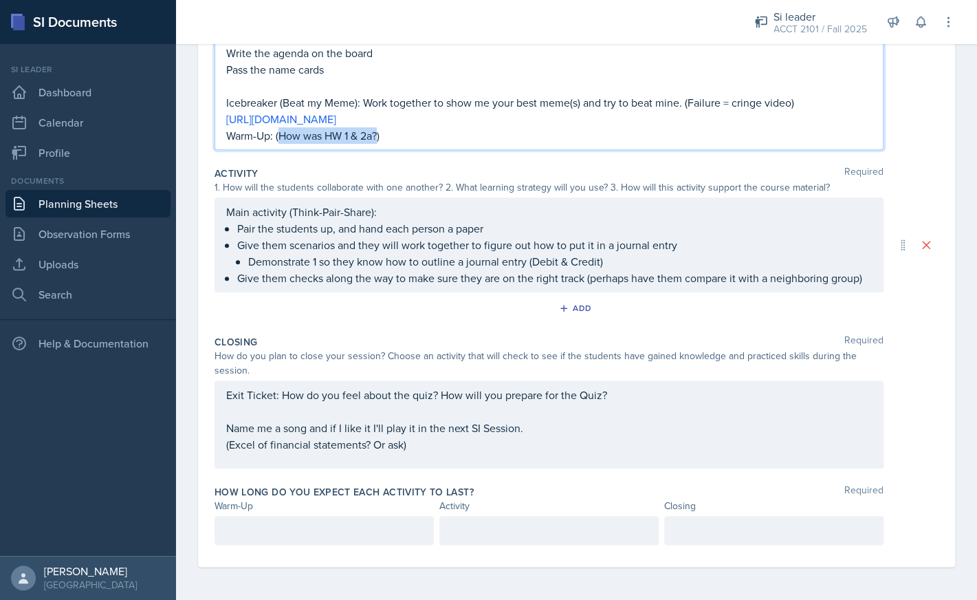
copy p "How was HW 1 & 2a?"
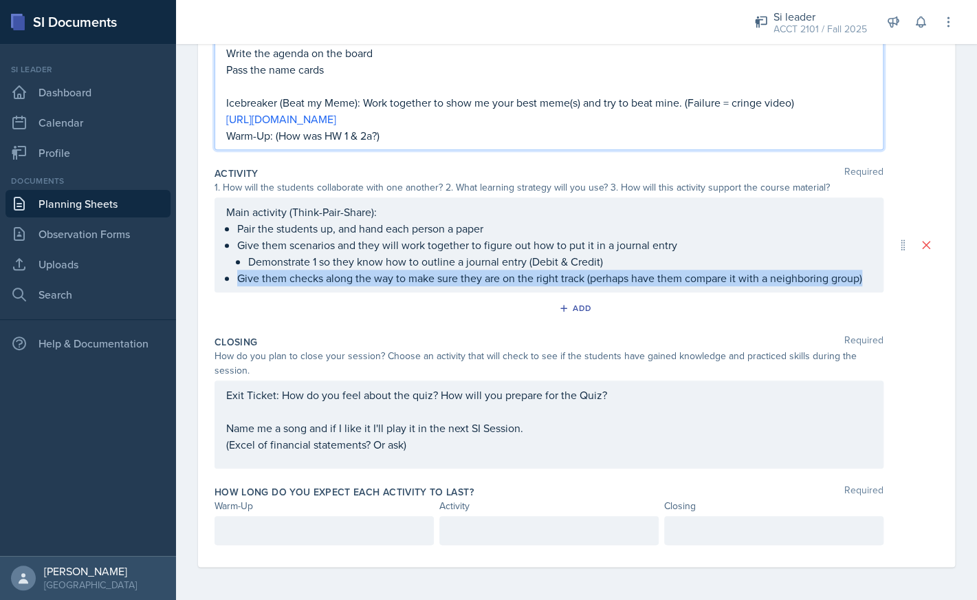
click at [867, 278] on ul "Pair the students up, and hand each person a paper Give them scenarios and they…" at bounding box center [554, 253] width 635 height 66
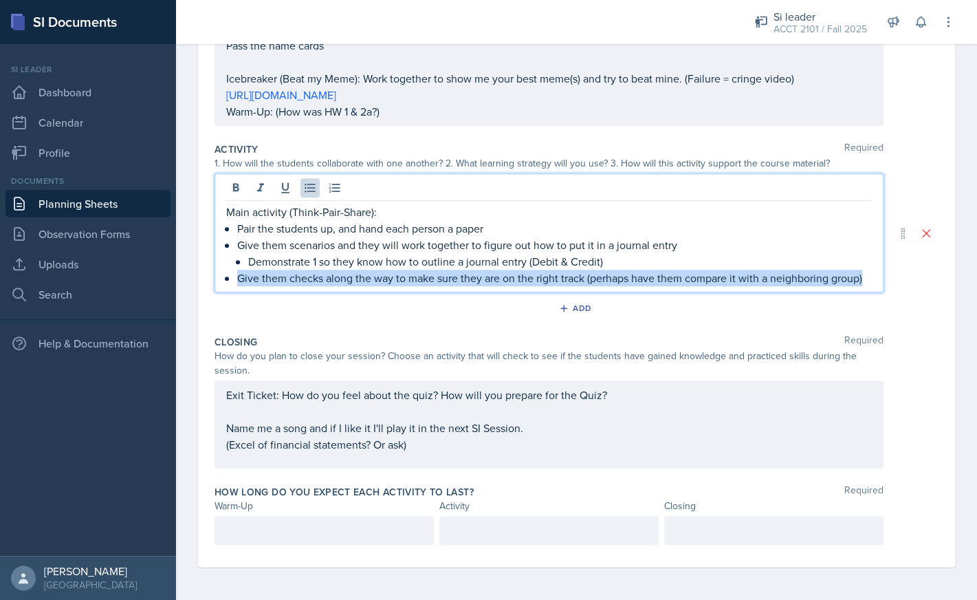
scroll to position [210, 0]
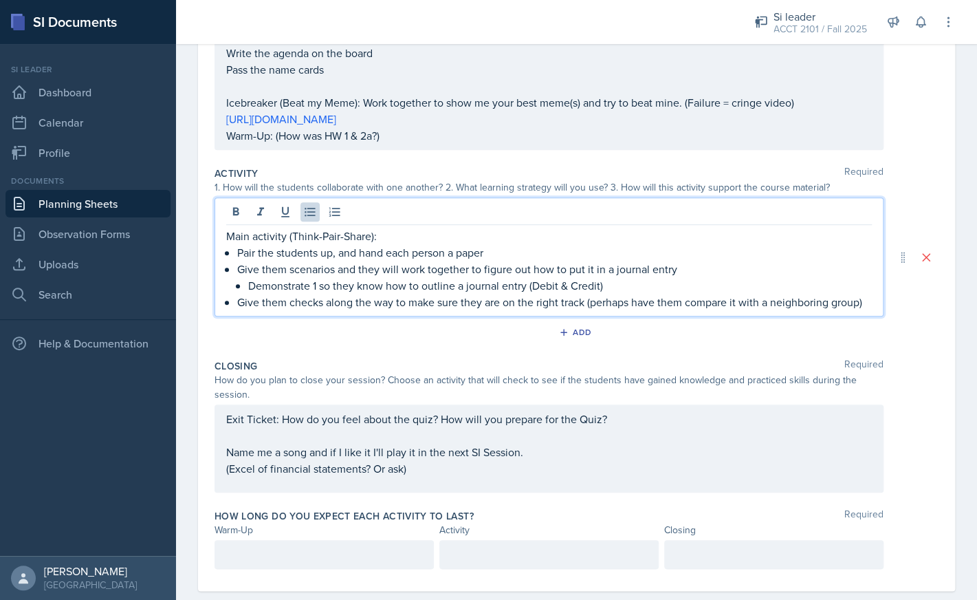
click at [850, 293] on p "Demonstrate 1 so they know how to outline a journal entry (Debit & Credit)" at bounding box center [560, 285] width 624 height 17
click at [869, 303] on p "Give them checks along the way to make sure they are on the right track (perhap…" at bounding box center [554, 302] width 635 height 17
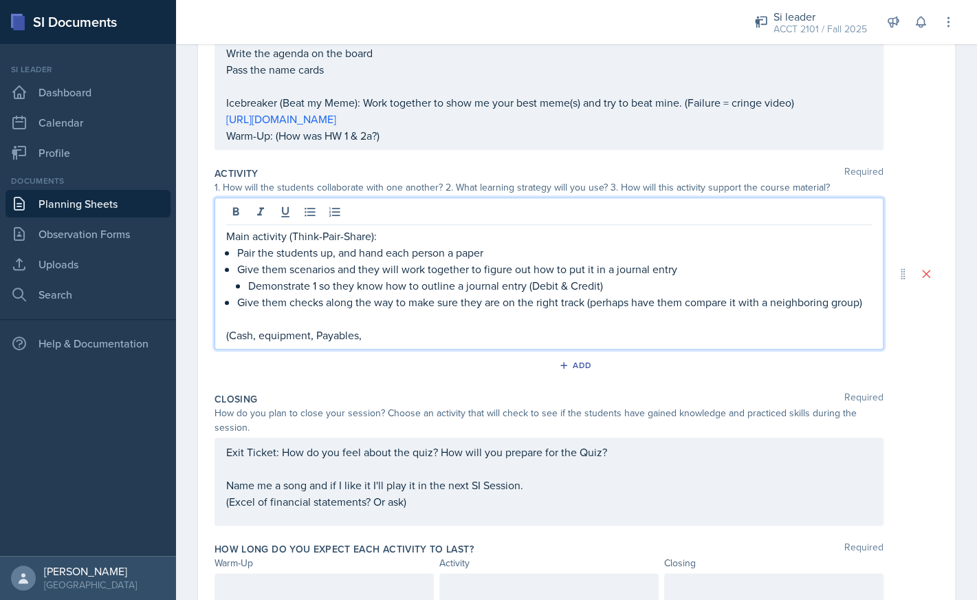
click at [332, 333] on p "(Cash, equipment, Payables," at bounding box center [549, 335] width 646 height 17
click at [325, 338] on p "(Cash, equipment, Payables," at bounding box center [549, 335] width 646 height 17
click at [383, 337] on p "(Cash, equipment, payables," at bounding box center [549, 335] width 646 height 17
click at [400, 339] on p "(Cash, equipment, payables," at bounding box center [549, 335] width 646 height 17
click at [449, 340] on p "(Cash, equipment, payables, receivables," at bounding box center [549, 335] width 646 height 17
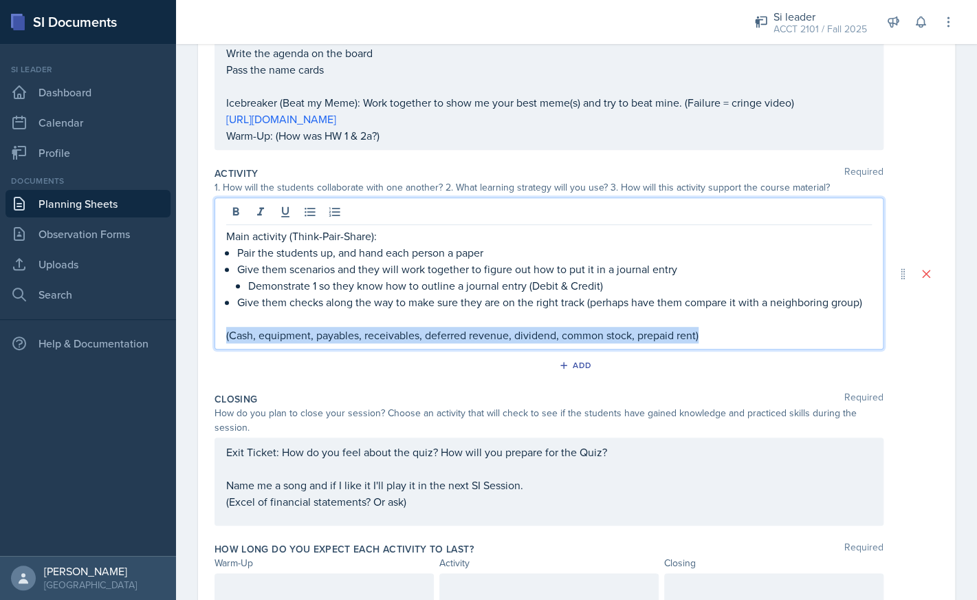
drag, startPoint x: 714, startPoint y: 334, endPoint x: 224, endPoint y: 329, distance: 490.5
click at [224, 329] on div "Main activity (Think-Pair-Share): Pair the students up, and hand each person a …" at bounding box center [549, 273] width 669 height 152
copy p "(Cash, equipment, payables, receivables, deferred revenue, dividend, common sto…"
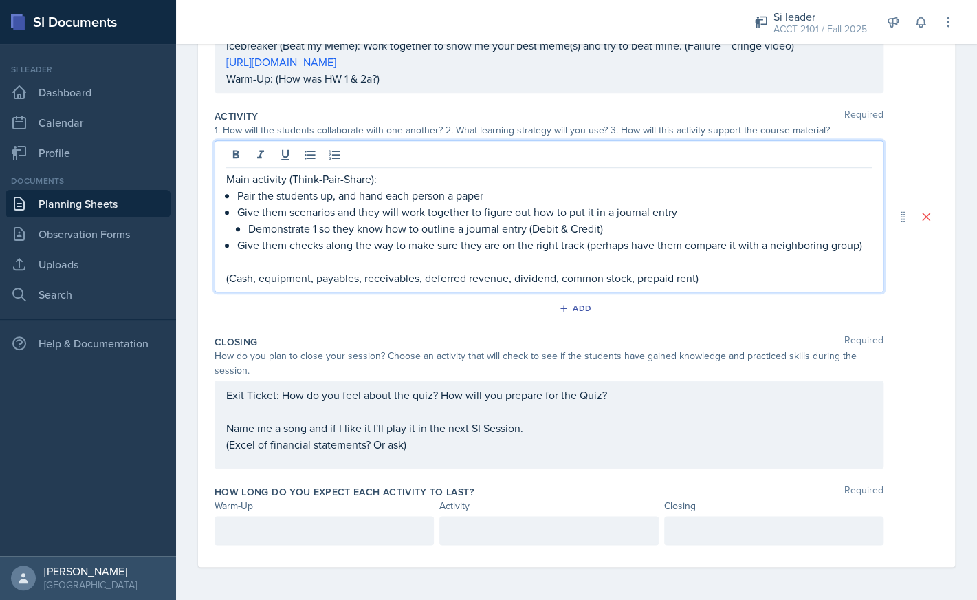
click at [515, 437] on div "Exit Ticket: How do you feel about the quiz? How will you prepare for the Quiz?…" at bounding box center [549, 420] width 646 height 66
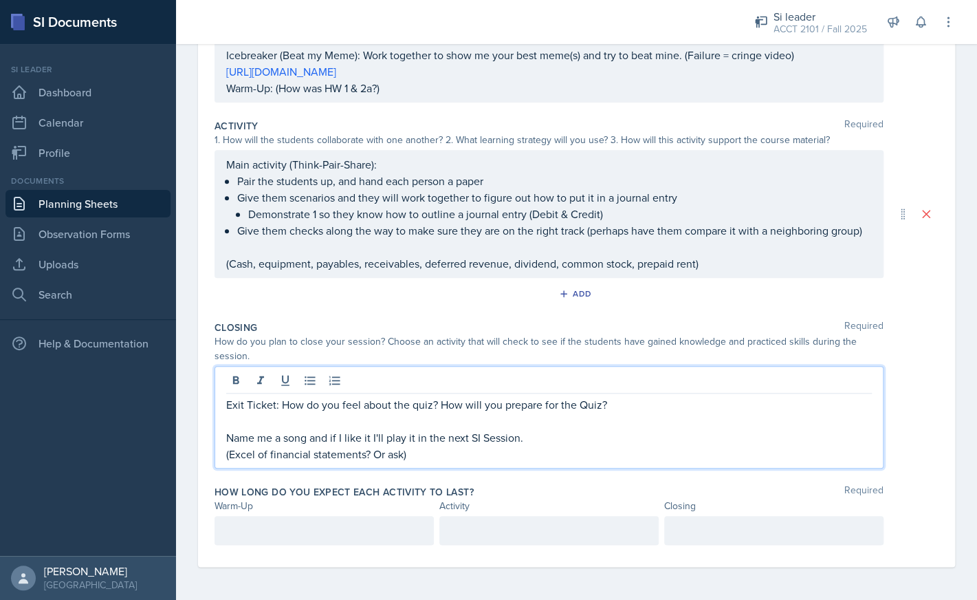
scroll to position [258, 0]
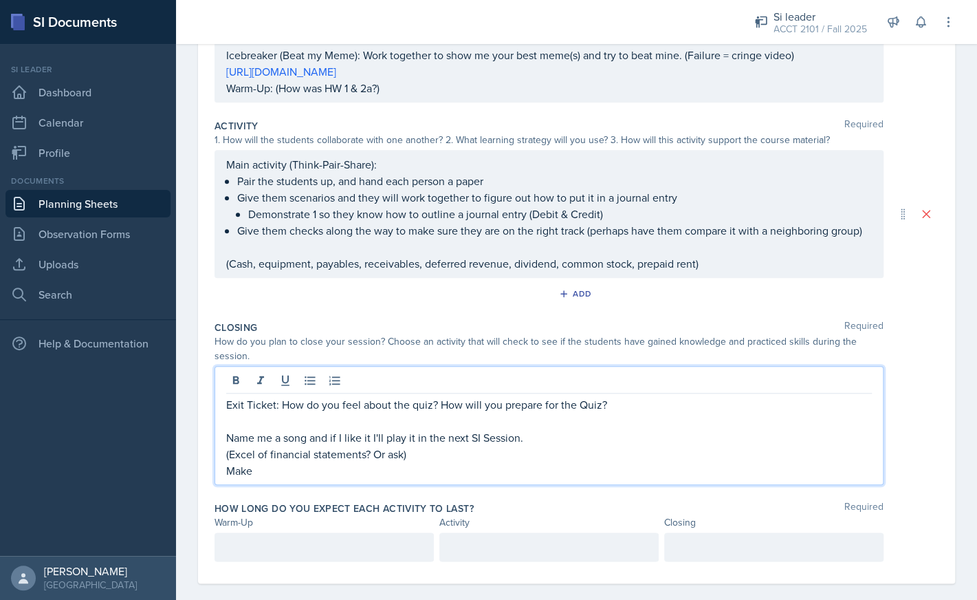
click at [478, 454] on p "(Excel of financial statements? Or ask)" at bounding box center [549, 454] width 646 height 17
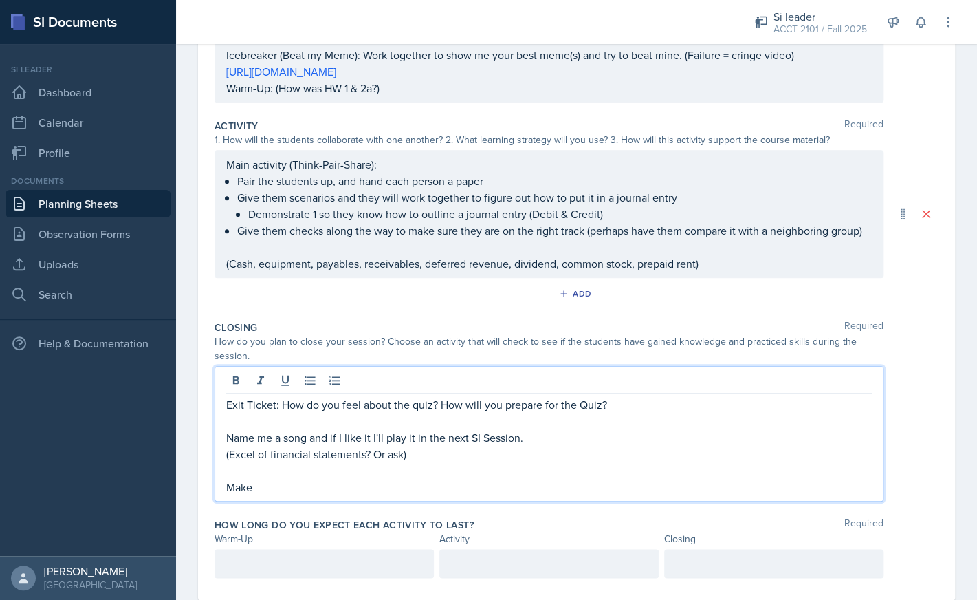
click at [420, 484] on p "Make" at bounding box center [549, 487] width 646 height 17
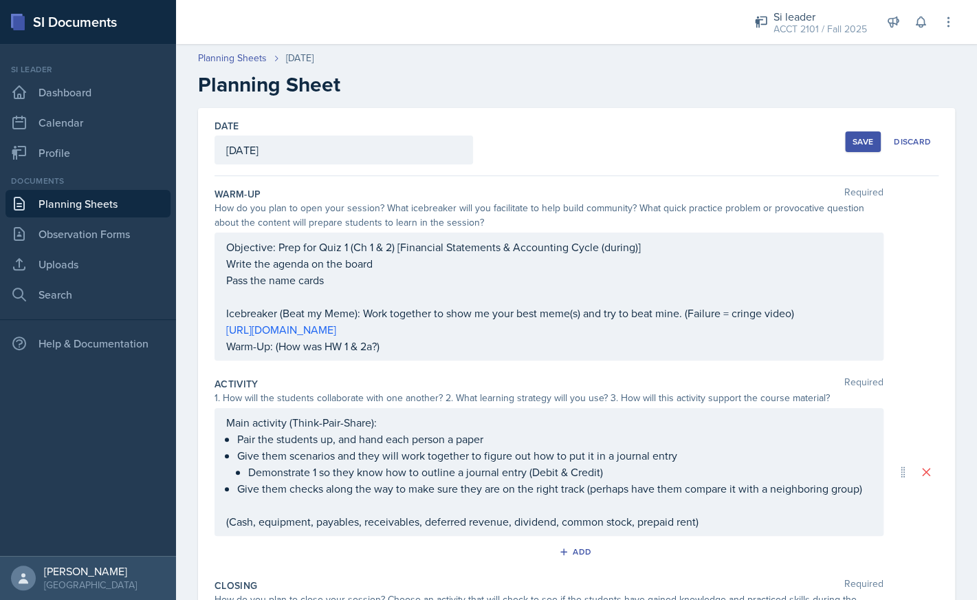
click at [856, 147] on div "Save" at bounding box center [863, 141] width 21 height 11
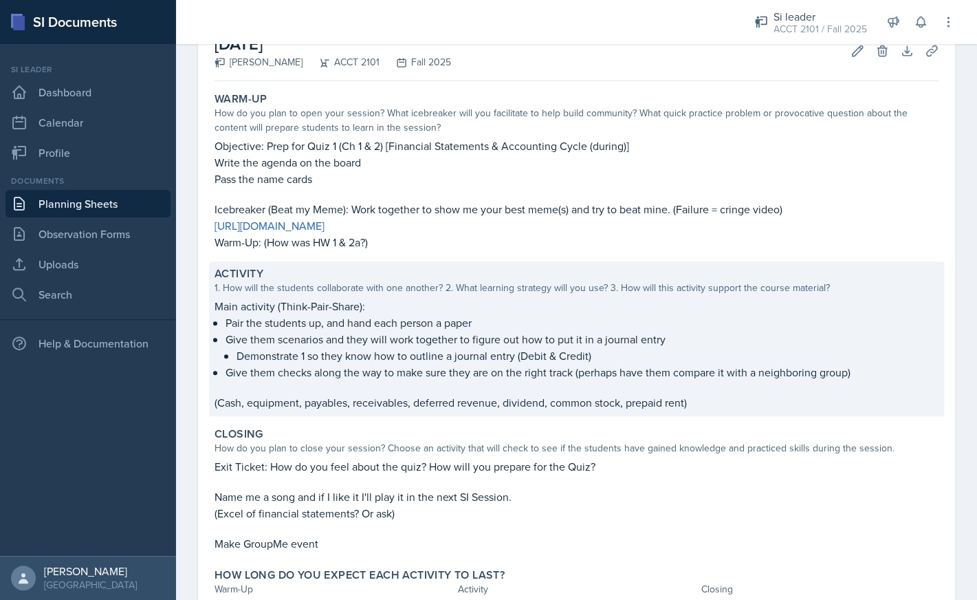
scroll to position [7, 0]
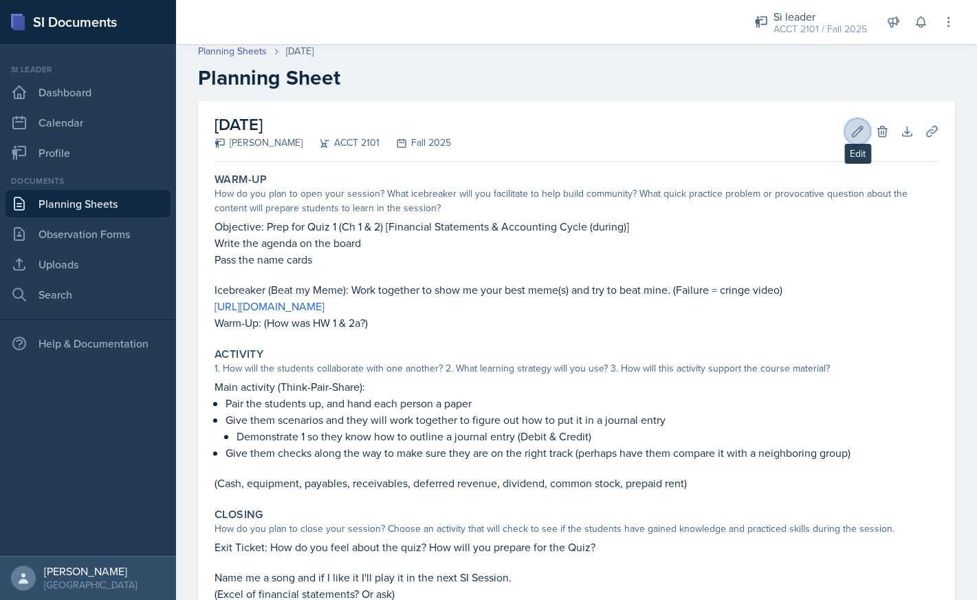
click at [850, 129] on button "Edit" at bounding box center [857, 131] width 25 height 25
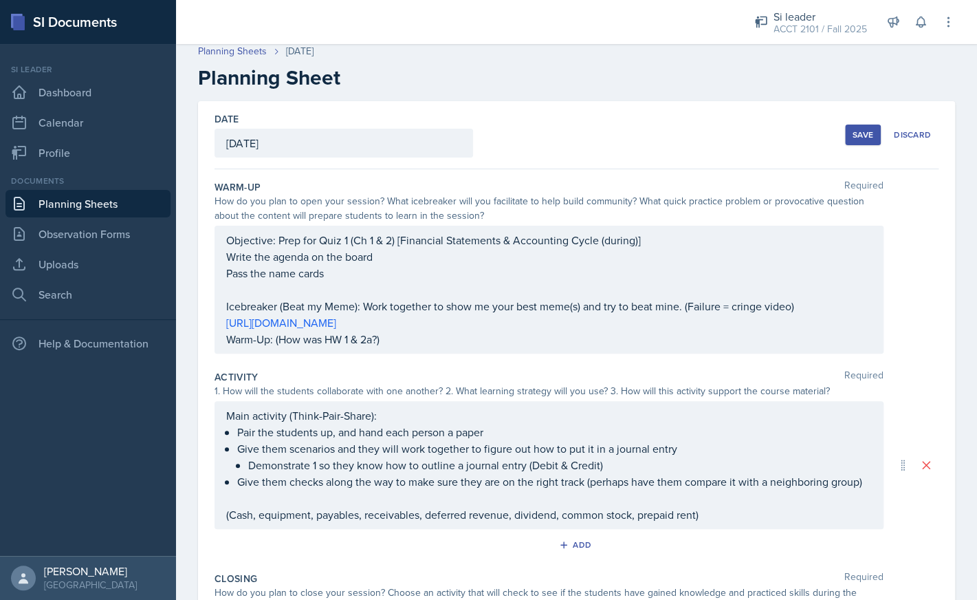
scroll to position [267, 0]
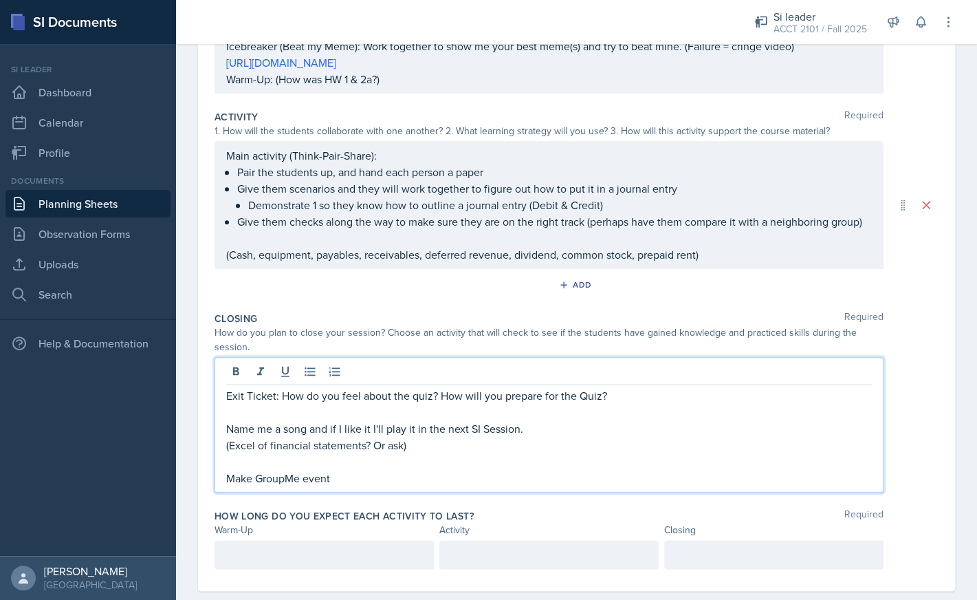
click at [472, 459] on div "Exit Ticket: How do you feel about the quiz? How will you prepare for the Quiz?…" at bounding box center [549, 436] width 646 height 99
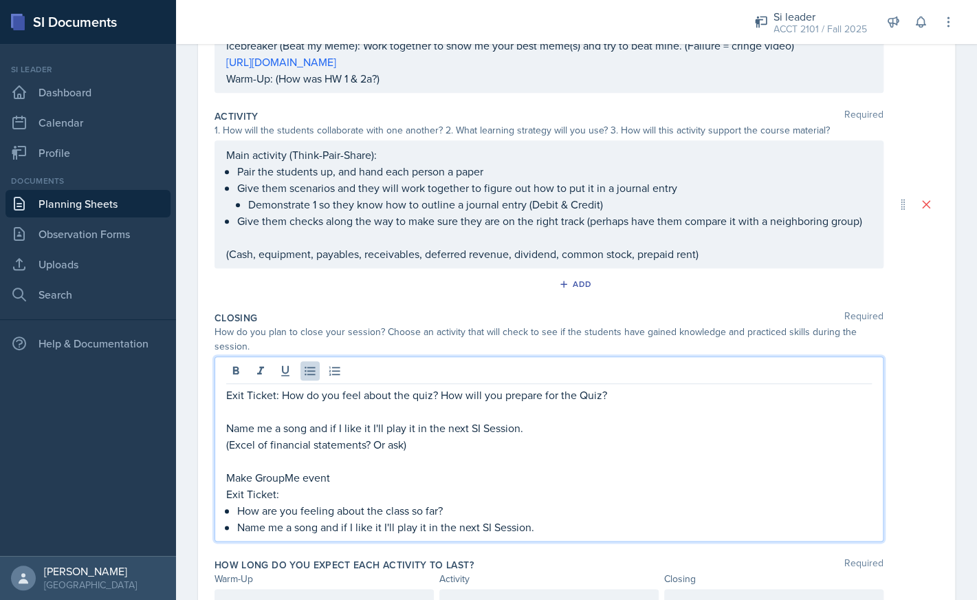
click at [919, 399] on div "Exit Ticket: How do you feel about the quiz? How will you prepare for the Quiz?…" at bounding box center [577, 448] width 724 height 185
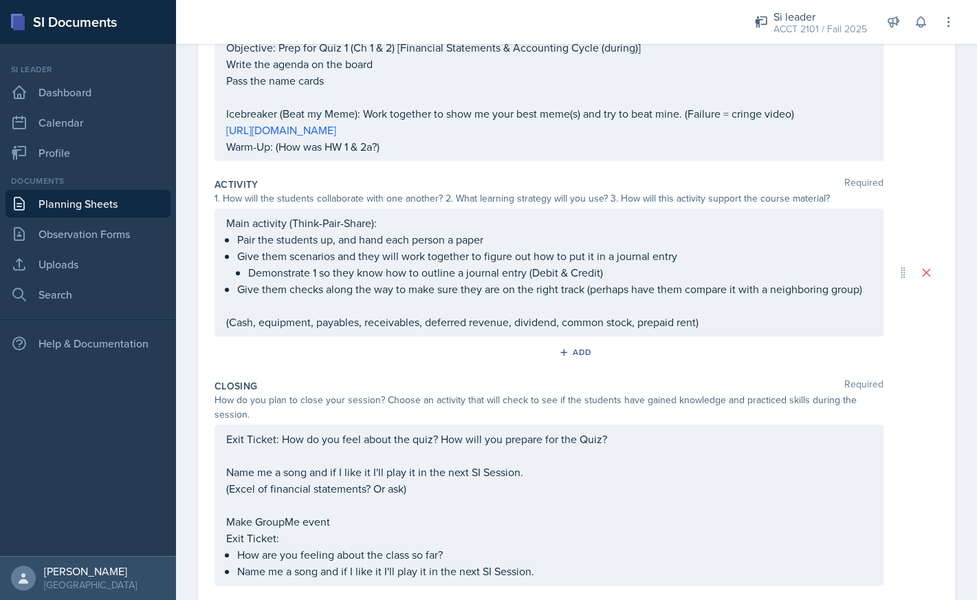
scroll to position [0, 0]
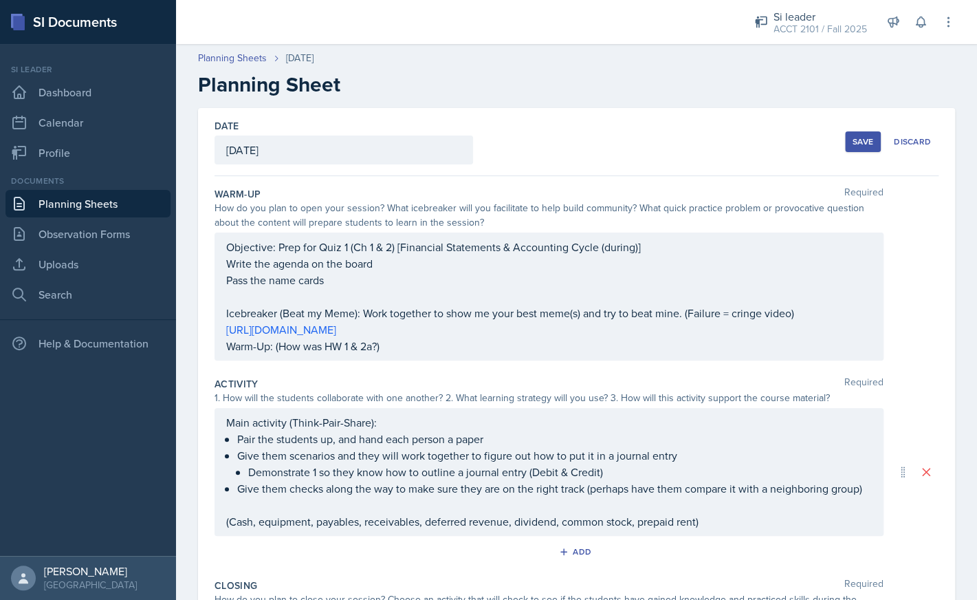
click at [862, 139] on div "Save" at bounding box center [863, 141] width 21 height 11
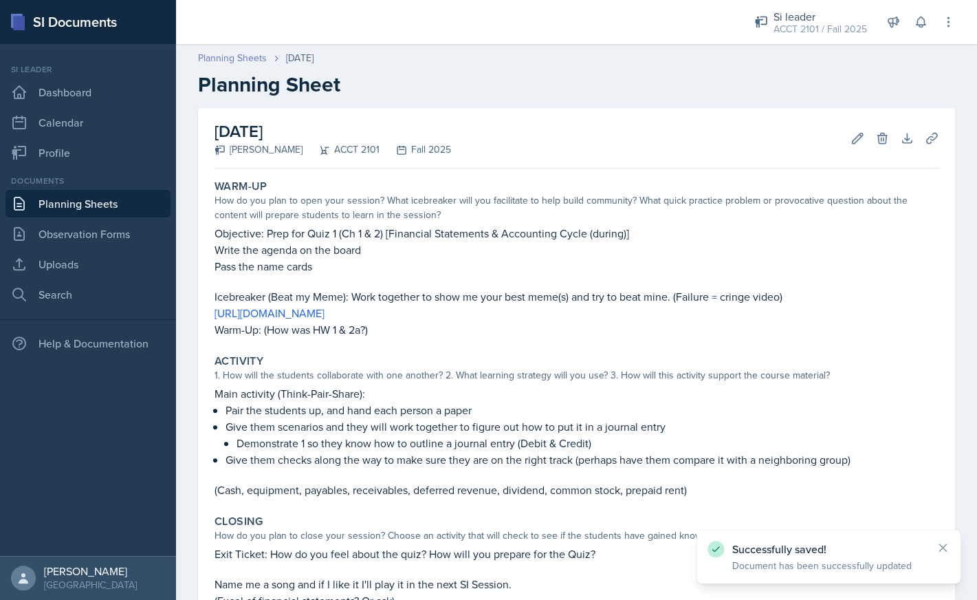
click at [250, 62] on link "Planning Sheets" at bounding box center [232, 58] width 69 height 14
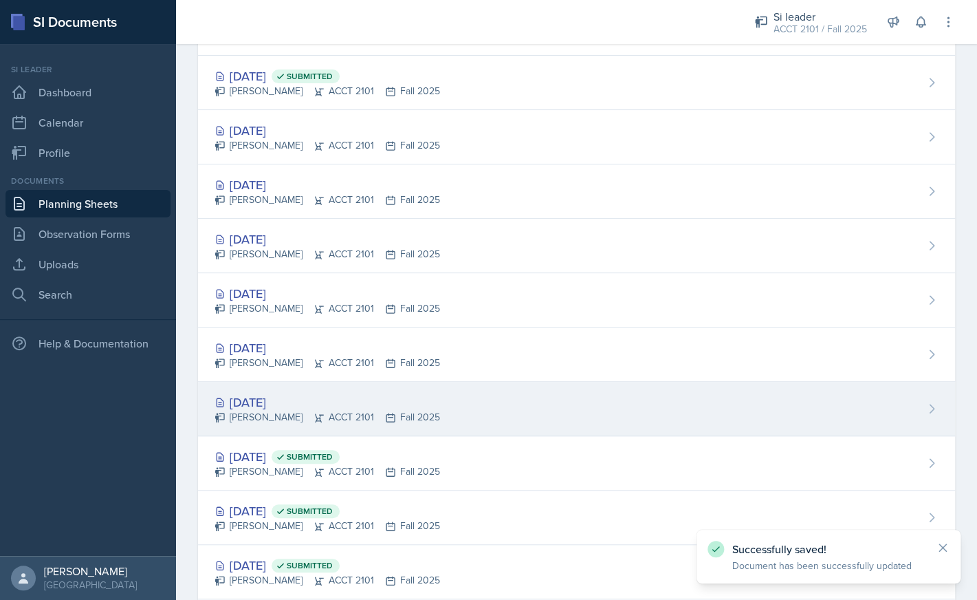
scroll to position [224, 0]
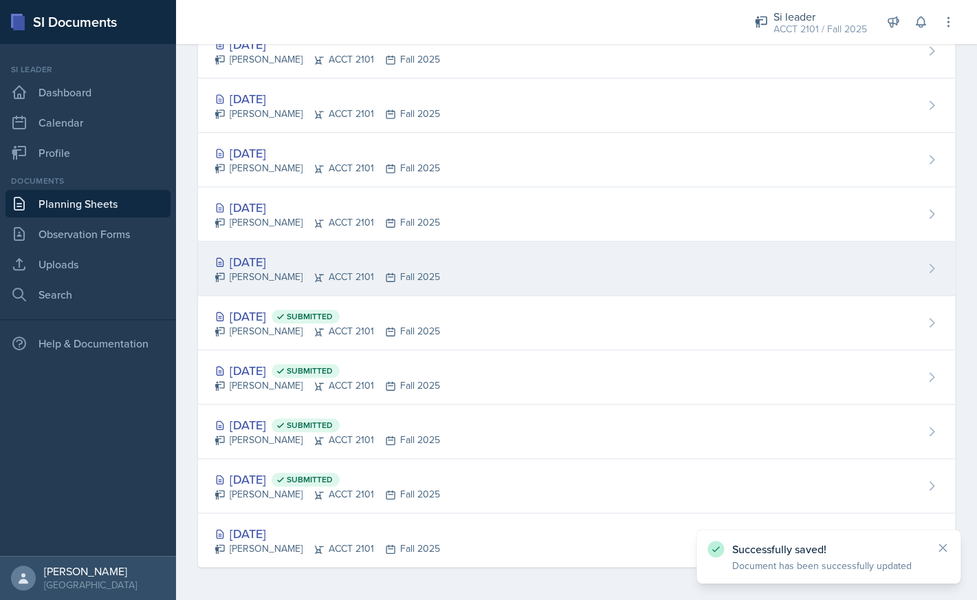
click at [288, 279] on div "Franky Gao ACCT 2101 Fall 2025" at bounding box center [328, 277] width 226 height 14
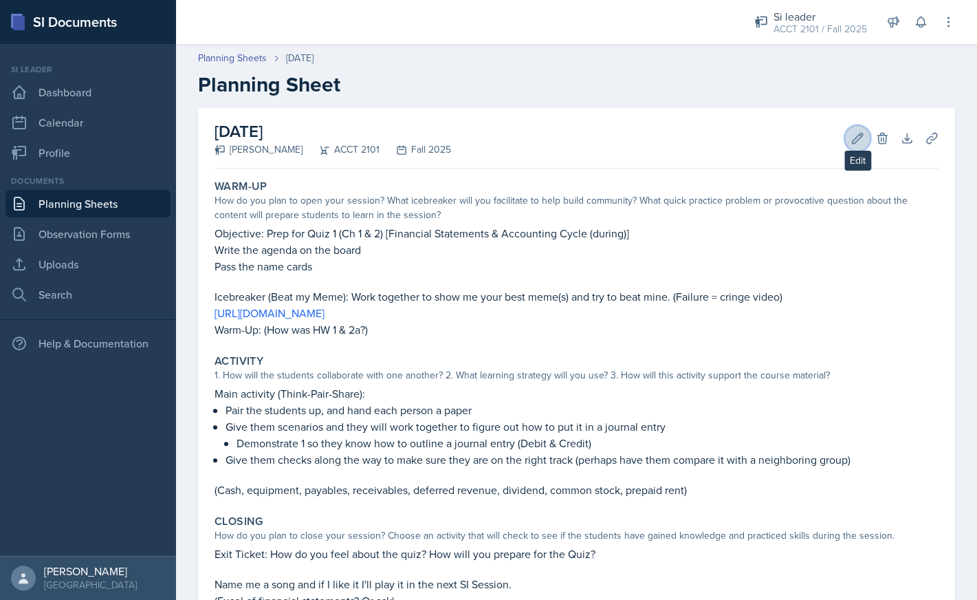
click at [856, 145] on button "Edit" at bounding box center [857, 138] width 25 height 25
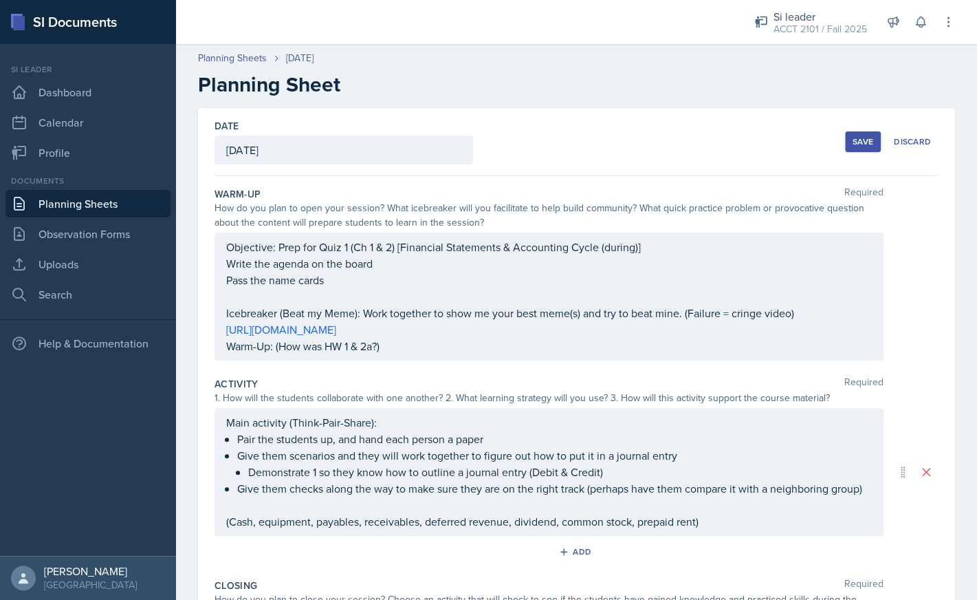
click at [416, 147] on div "[DATE]" at bounding box center [344, 150] width 259 height 29
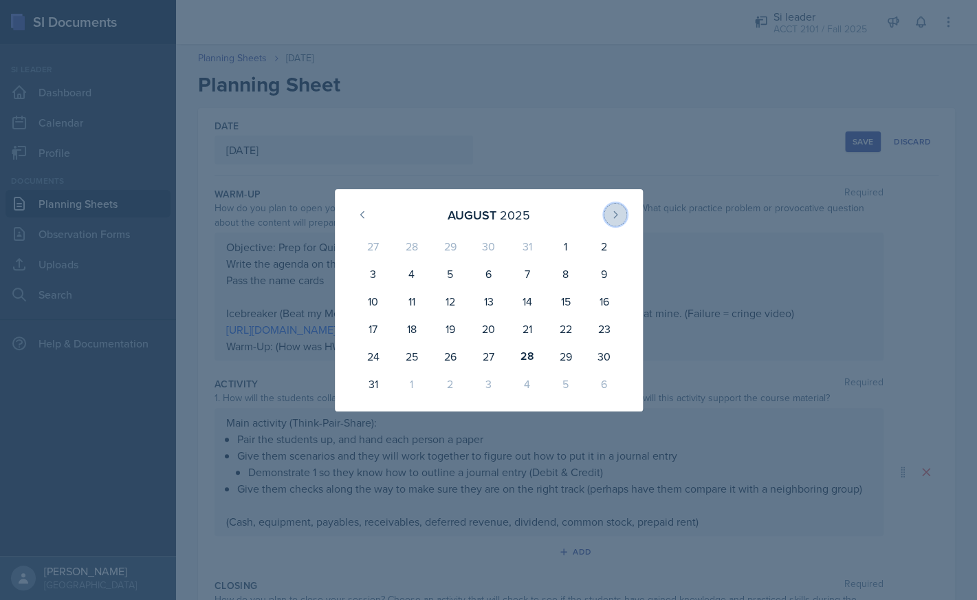
click at [616, 215] on icon at bounding box center [615, 214] width 11 height 11
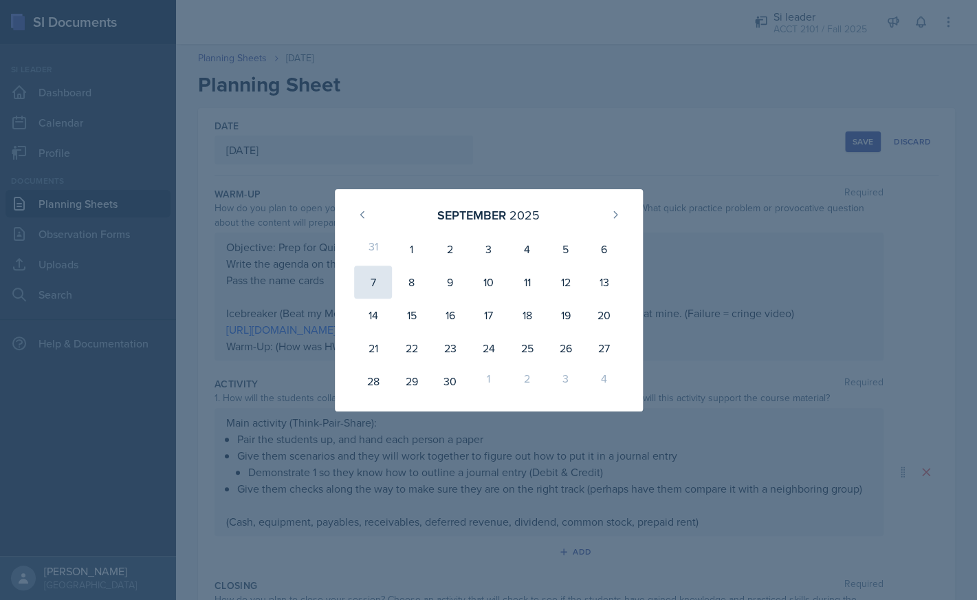
click at [374, 282] on div "7" at bounding box center [373, 282] width 39 height 33
type input "[DATE]"
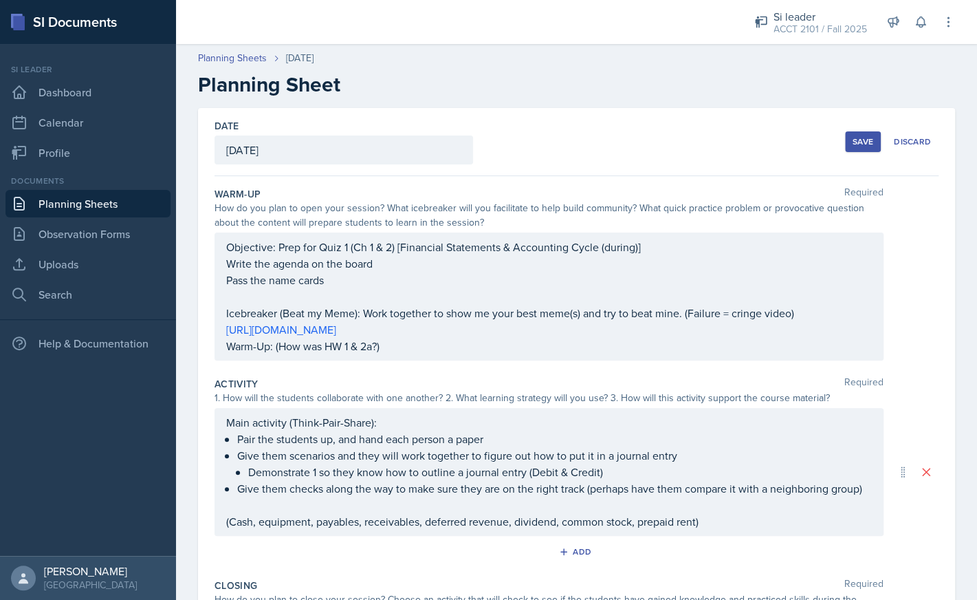
click at [861, 147] on div "Save" at bounding box center [863, 141] width 21 height 11
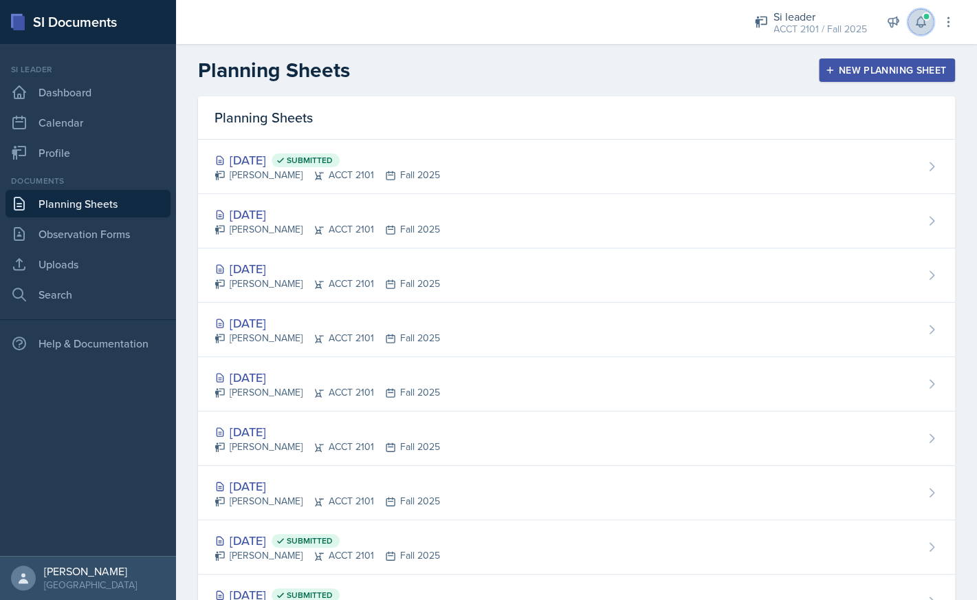
click at [927, 21] on icon at bounding box center [921, 22] width 14 height 14
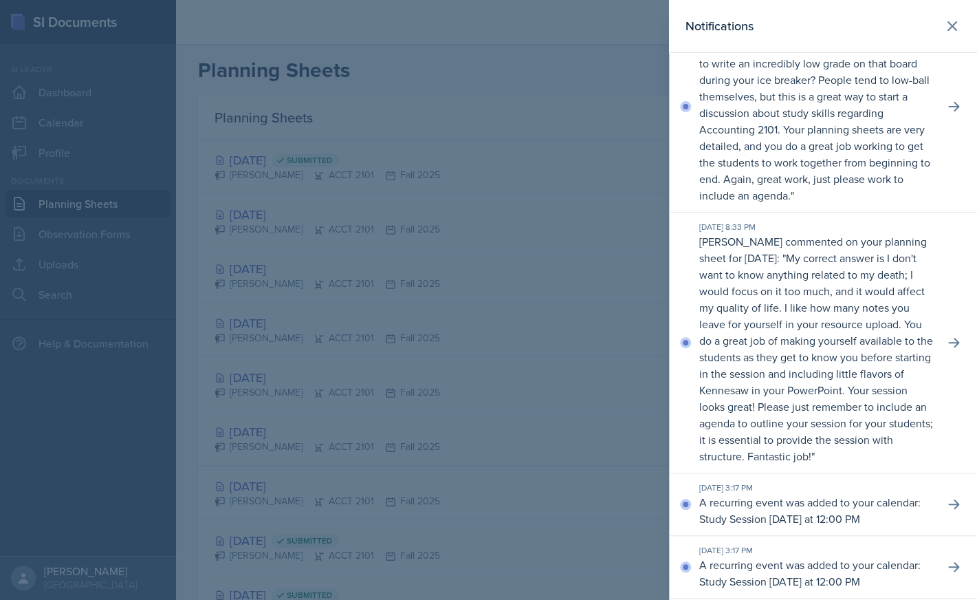
scroll to position [56, 0]
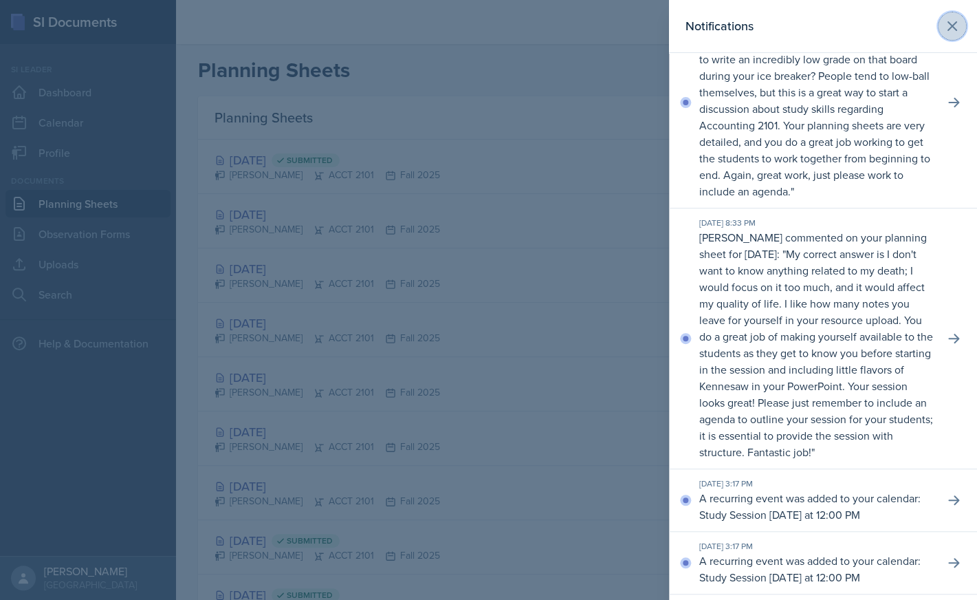
click at [955, 25] on icon at bounding box center [952, 26] width 17 height 17
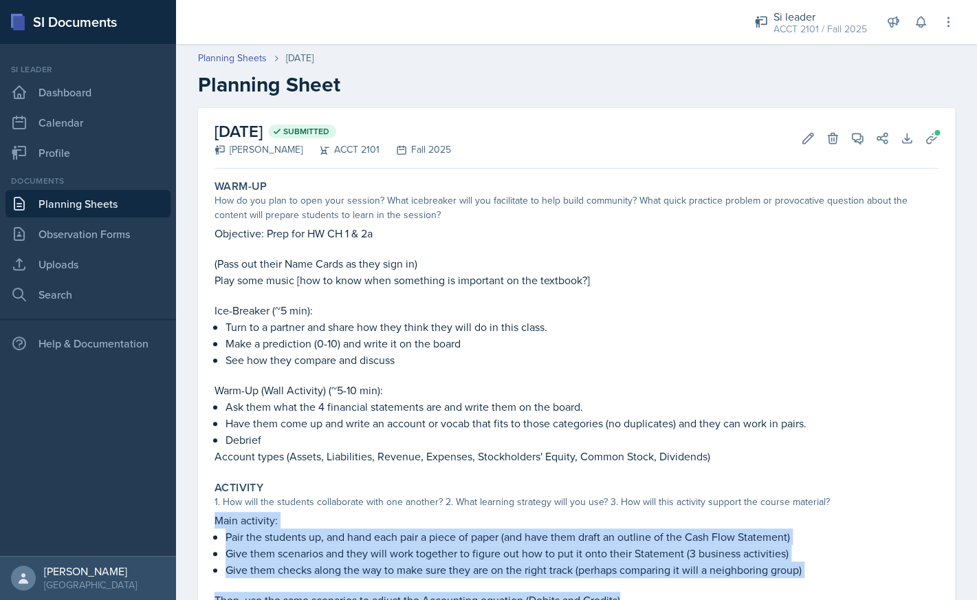
scroll to position [266, 0]
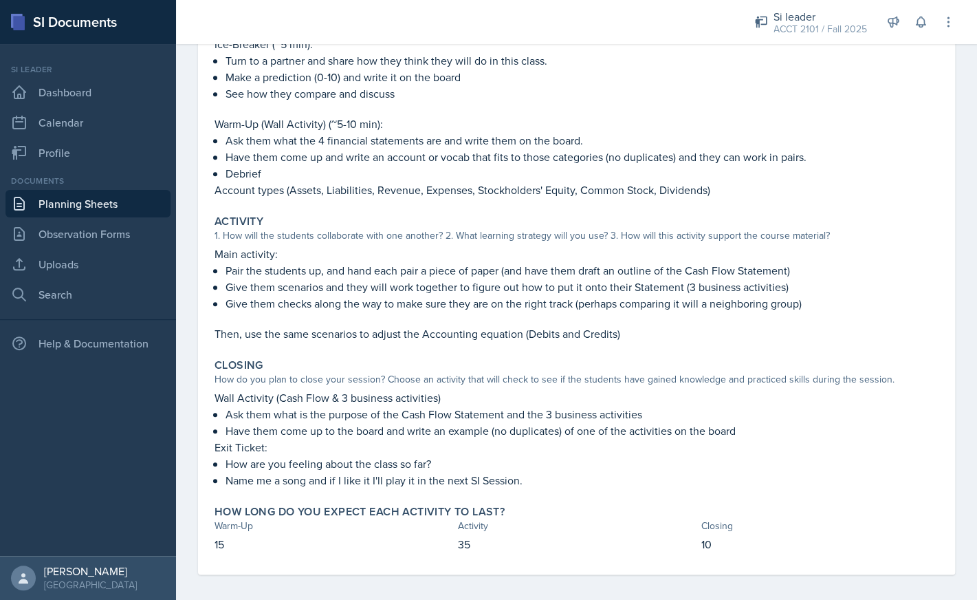
click at [541, 241] on div "1. How will the students collaborate with one another? 2. What learning strateg…" at bounding box center [577, 235] width 724 height 14
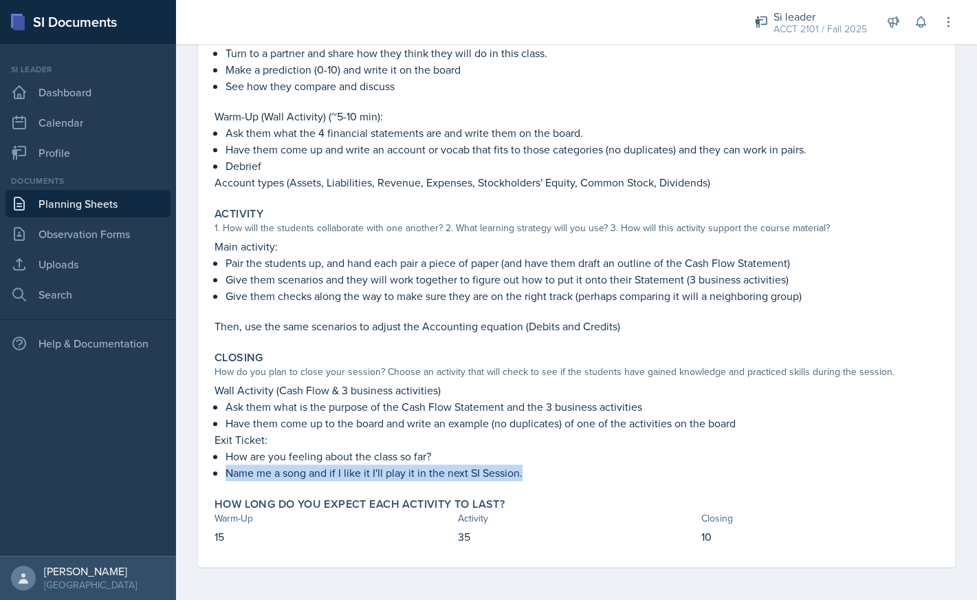
drag, startPoint x: 524, startPoint y: 474, endPoint x: 227, endPoint y: 471, distance: 297.2
click at [227, 471] on p "Name me a song and if I like it I'll play it in the next SI Session." at bounding box center [582, 472] width 713 height 17
copy p "Name me a song and if I like it I'll play it in the next SI Session."
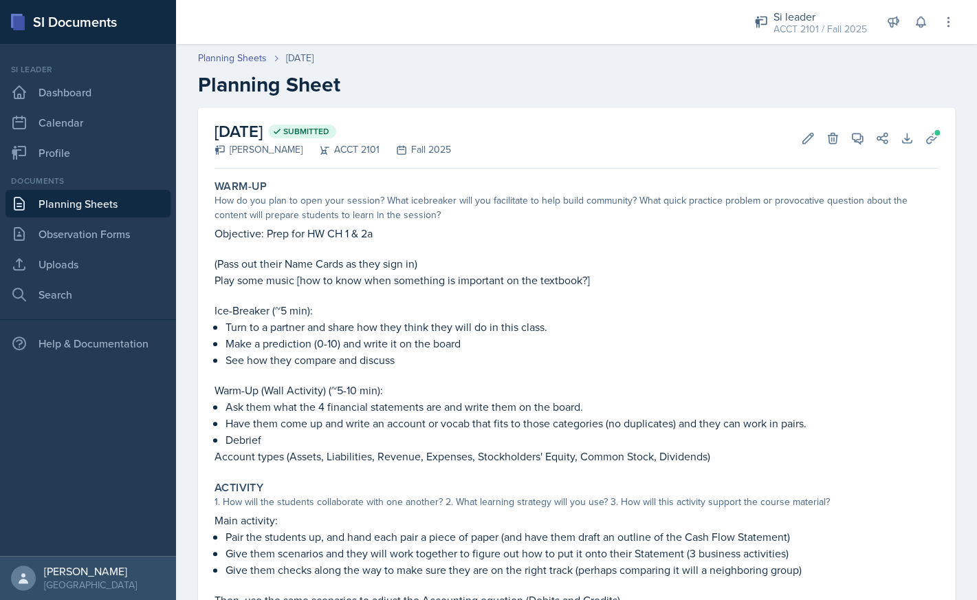
scroll to position [274, 0]
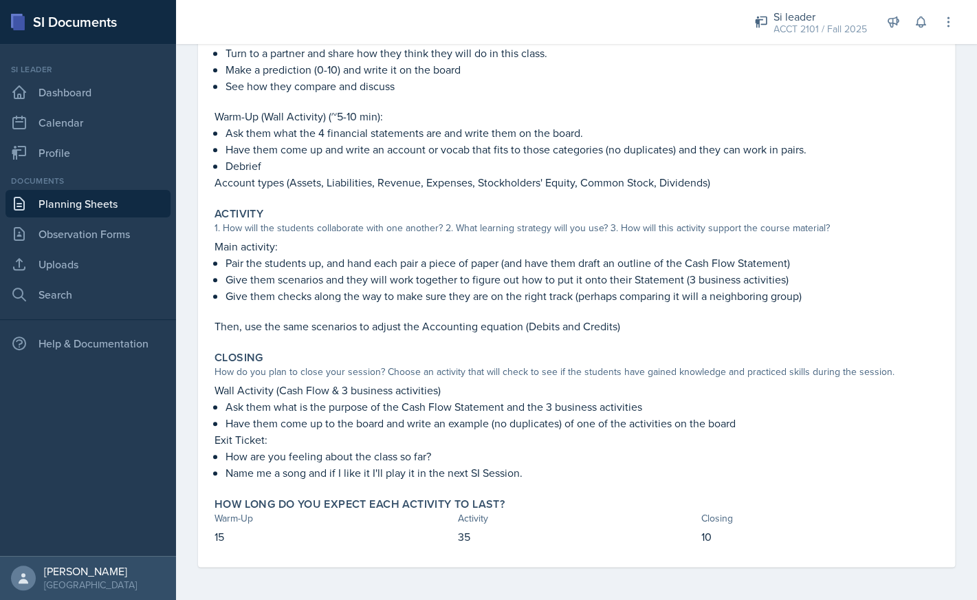
click at [534, 446] on p "Exit Ticket:" at bounding box center [577, 439] width 724 height 17
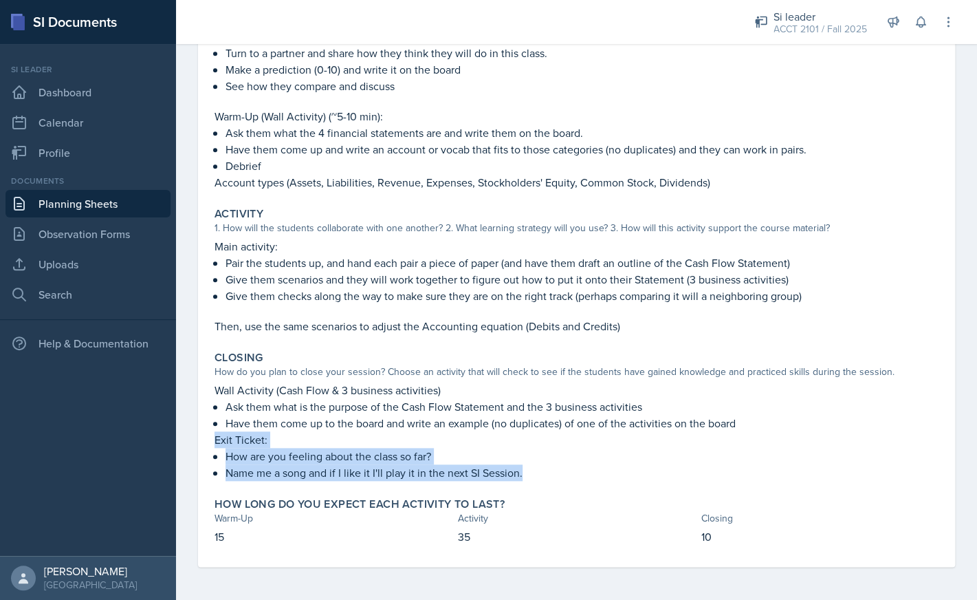
drag, startPoint x: 534, startPoint y: 473, endPoint x: 217, endPoint y: 439, distance: 318.9
click at [217, 439] on div "Wall Activity (Cash Flow & 3 business activities) Ask them what is the purpose …" at bounding box center [577, 431] width 724 height 99
copy div "Exit Ticket: How are you feeling about the class so far? Name me a song and if …"
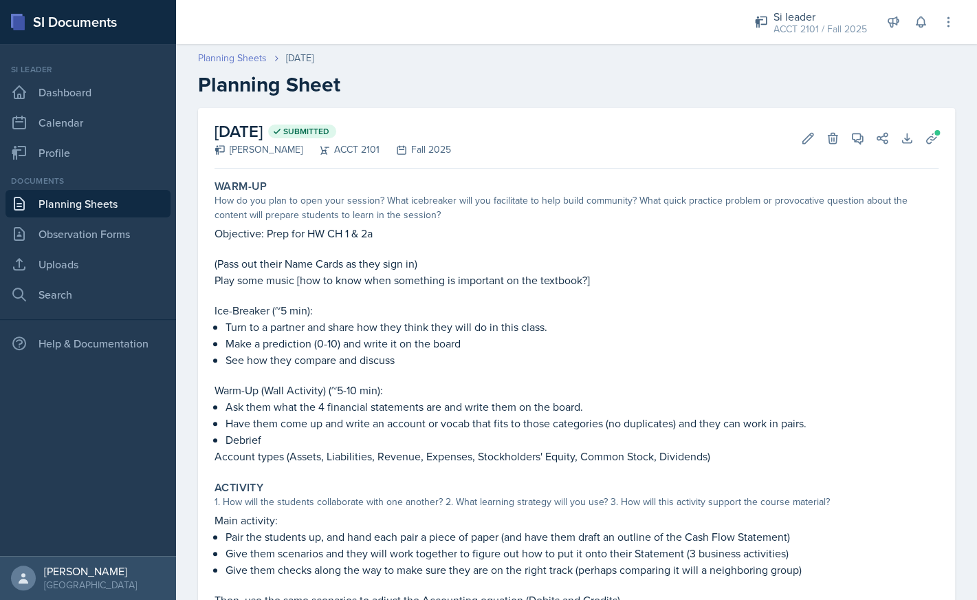
click at [252, 62] on link "Planning Sheets" at bounding box center [232, 58] width 69 height 14
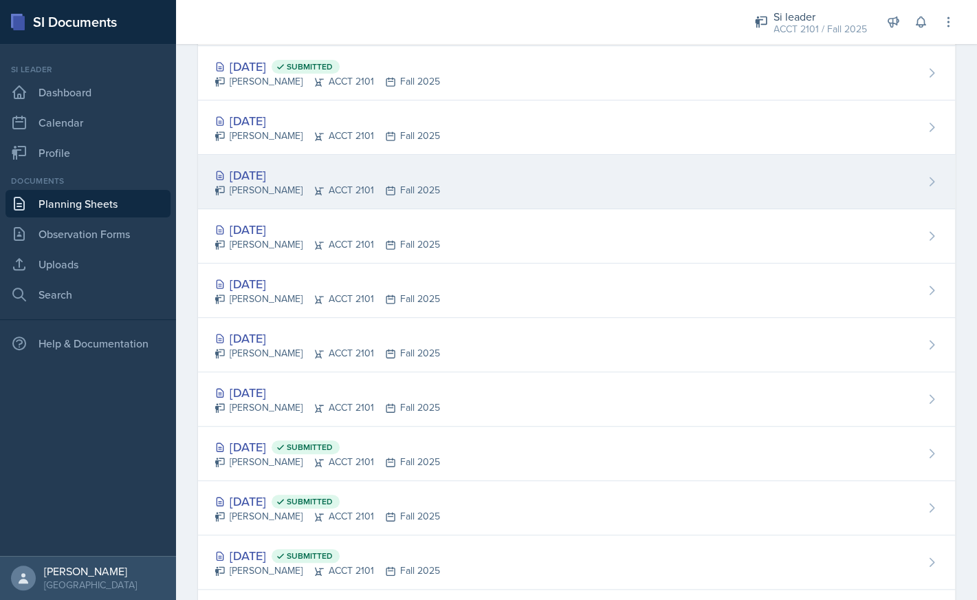
scroll to position [119, 0]
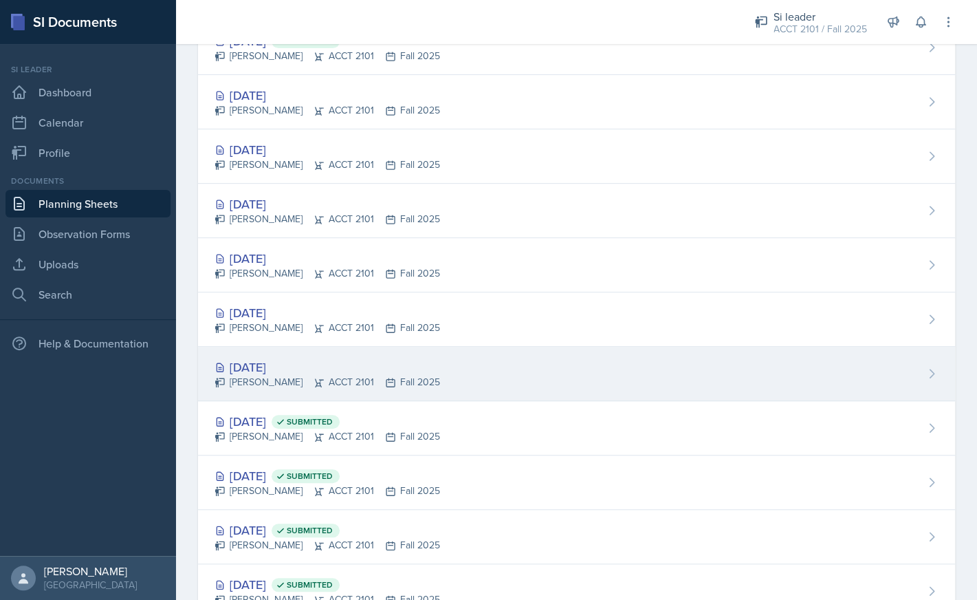
click at [269, 369] on div "[DATE]" at bounding box center [328, 367] width 226 height 19
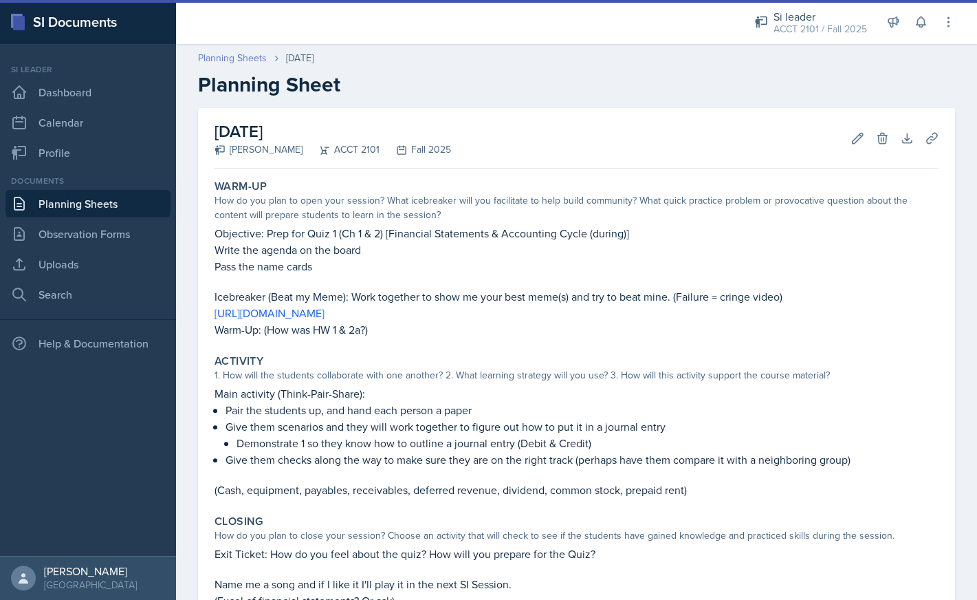
click at [224, 63] on link "Planning Sheets" at bounding box center [232, 58] width 69 height 14
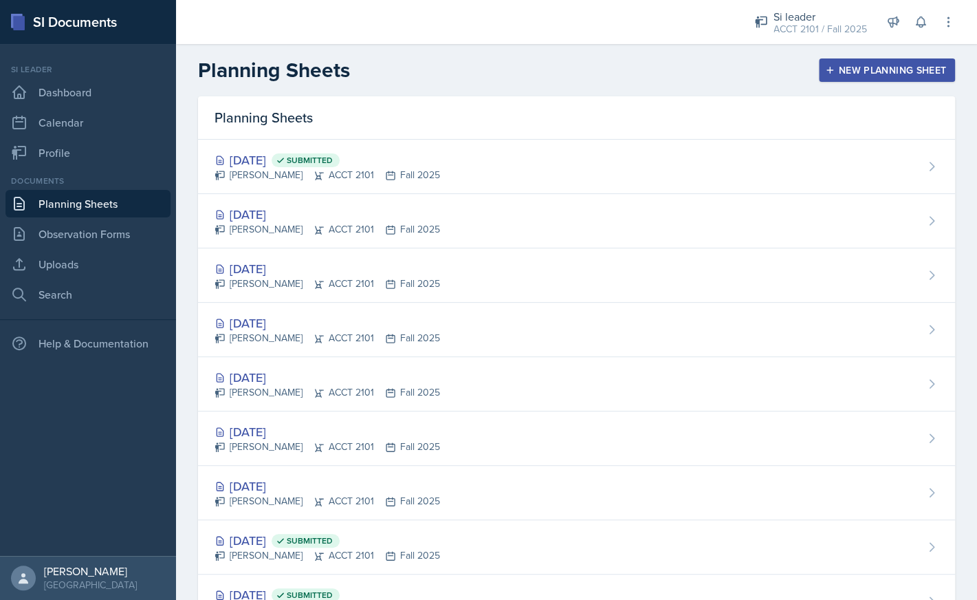
click at [895, 69] on div "New Planning Sheet" at bounding box center [887, 70] width 118 height 11
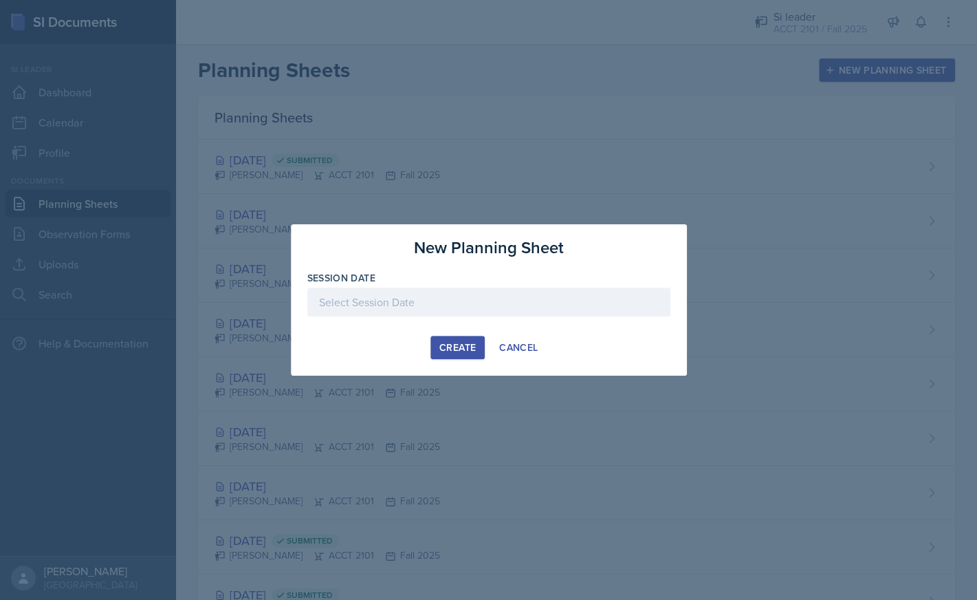
click at [493, 292] on div at bounding box center [488, 302] width 363 height 29
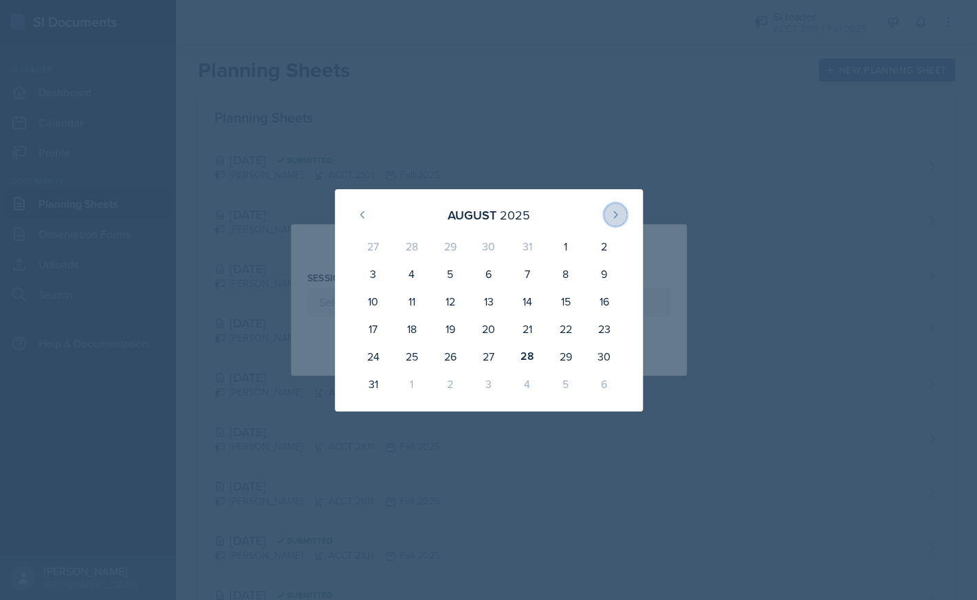
click at [617, 213] on icon at bounding box center [615, 214] width 11 height 11
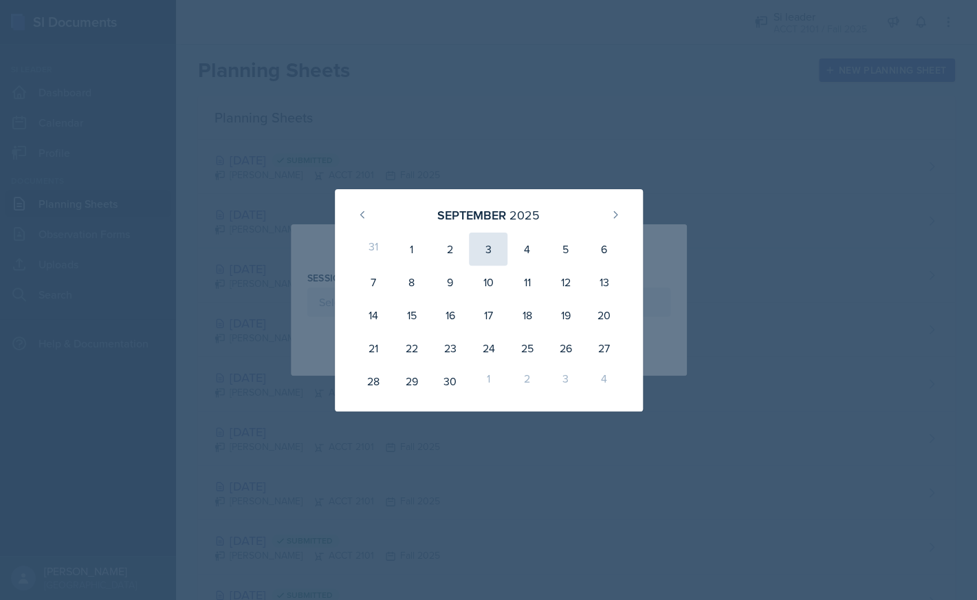
click at [493, 251] on div "3" at bounding box center [488, 249] width 39 height 33
type input "[DATE]"
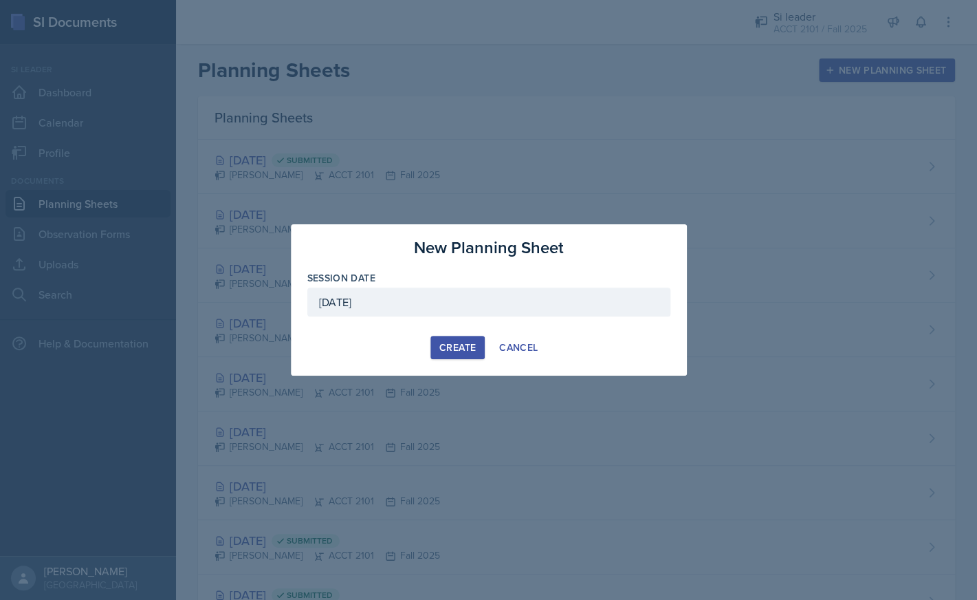
click at [459, 349] on div "Create" at bounding box center [458, 347] width 36 height 11
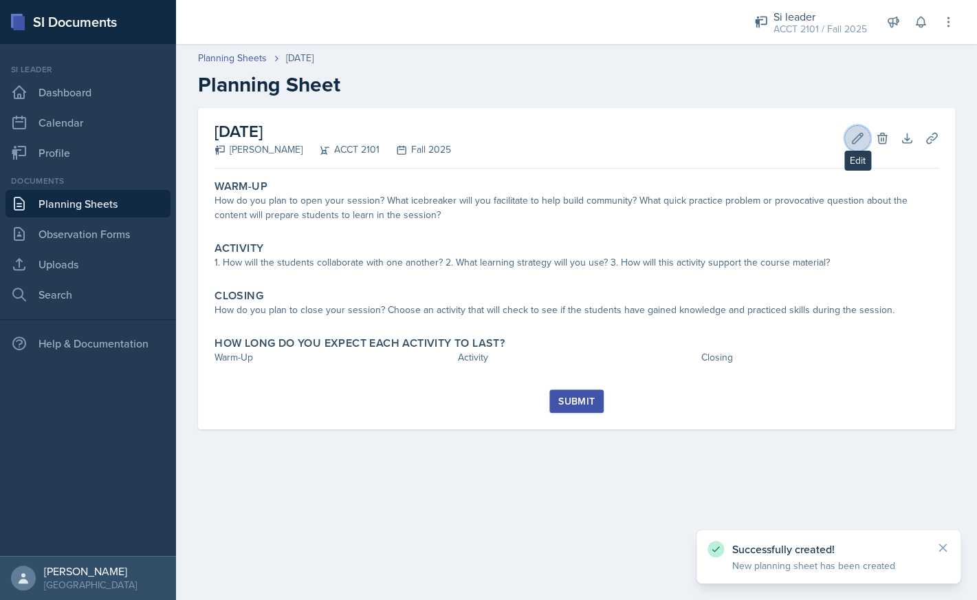
click at [852, 136] on icon at bounding box center [858, 138] width 14 height 14
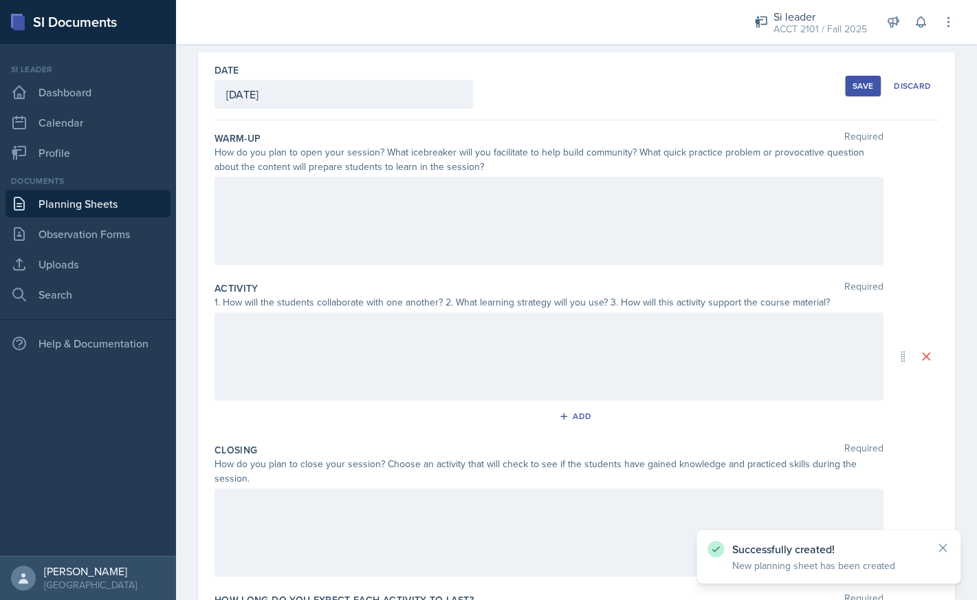
scroll to position [164, 0]
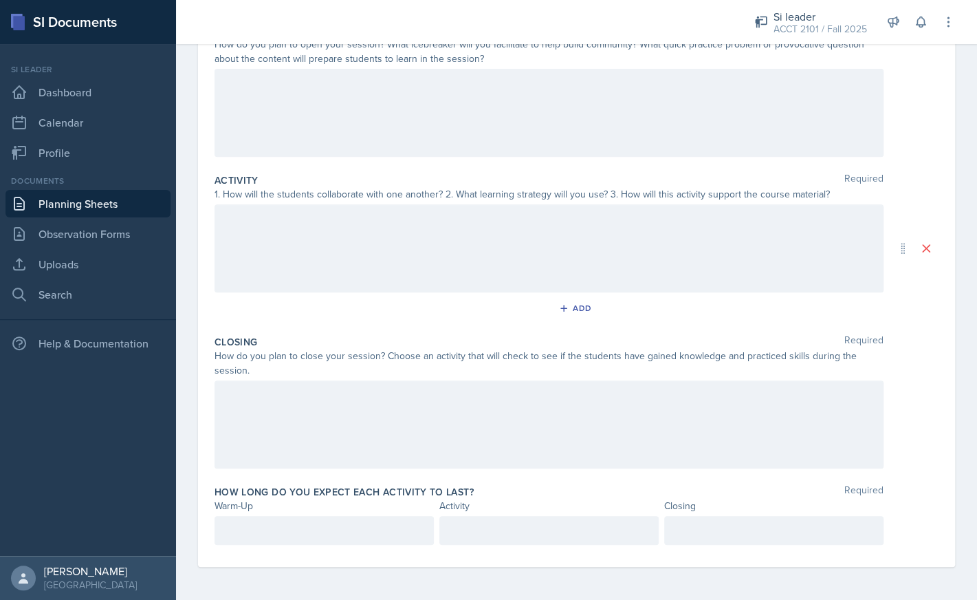
click at [380, 462] on div at bounding box center [549, 424] width 669 height 88
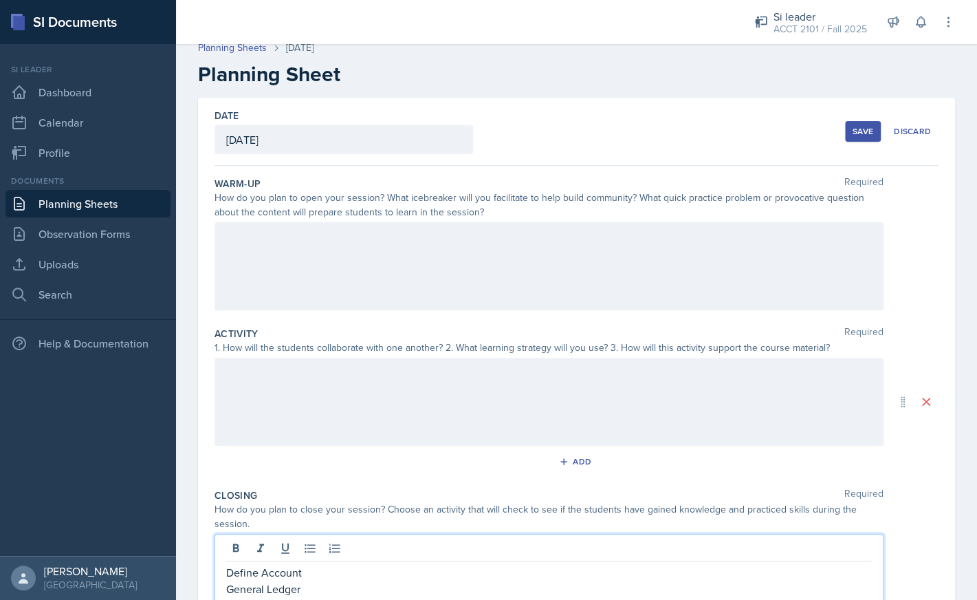
scroll to position [0, 0]
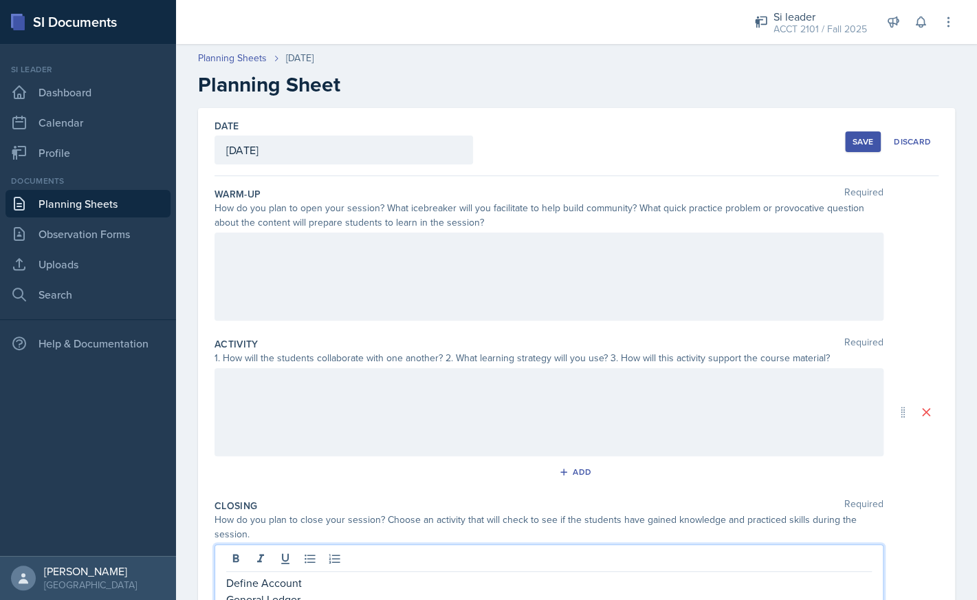
click at [850, 144] on button "Save" at bounding box center [863, 141] width 36 height 21
